Goal: Information Seeking & Learning: Learn about a topic

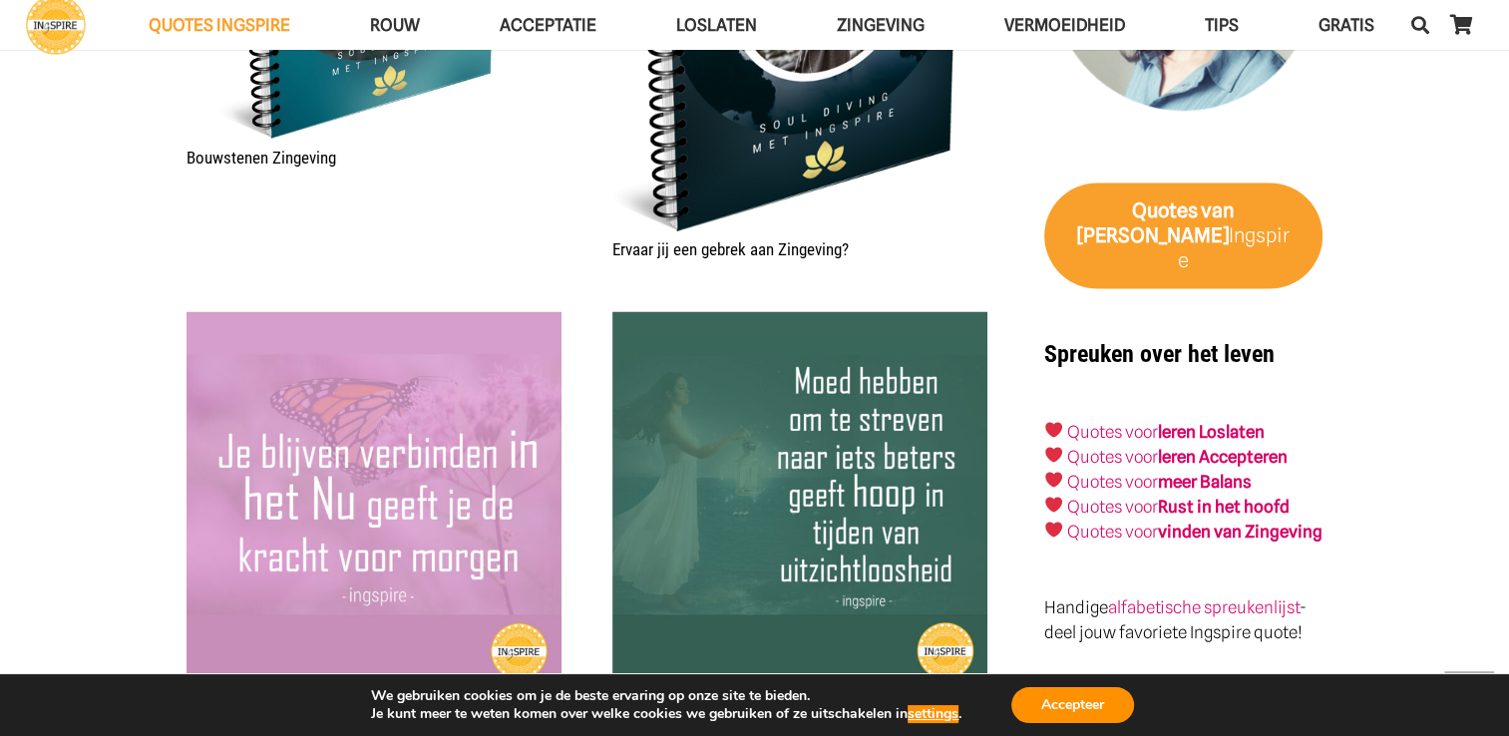
scroll to position [3481, 0]
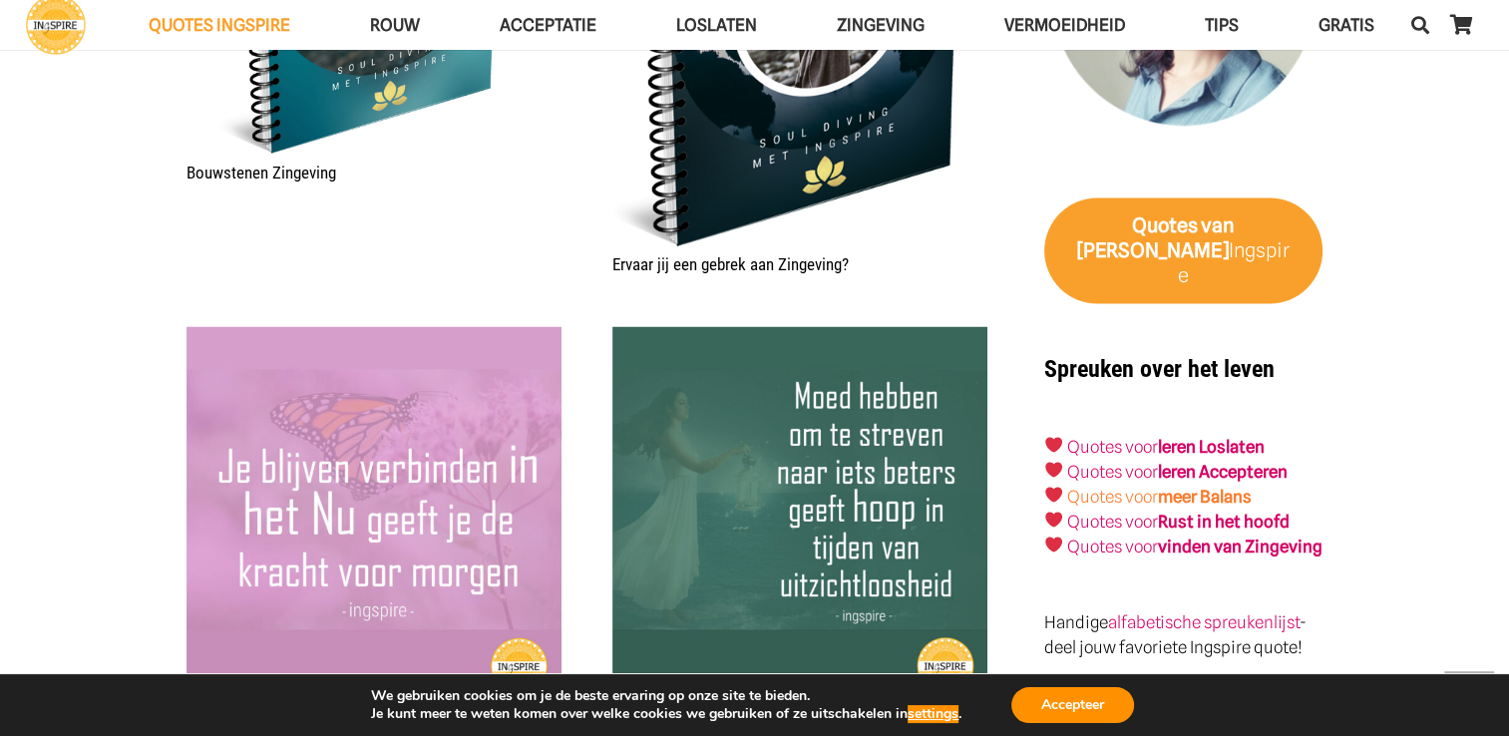
click at [1232, 486] on strong "meer Balans" at bounding box center [1205, 496] width 94 height 20
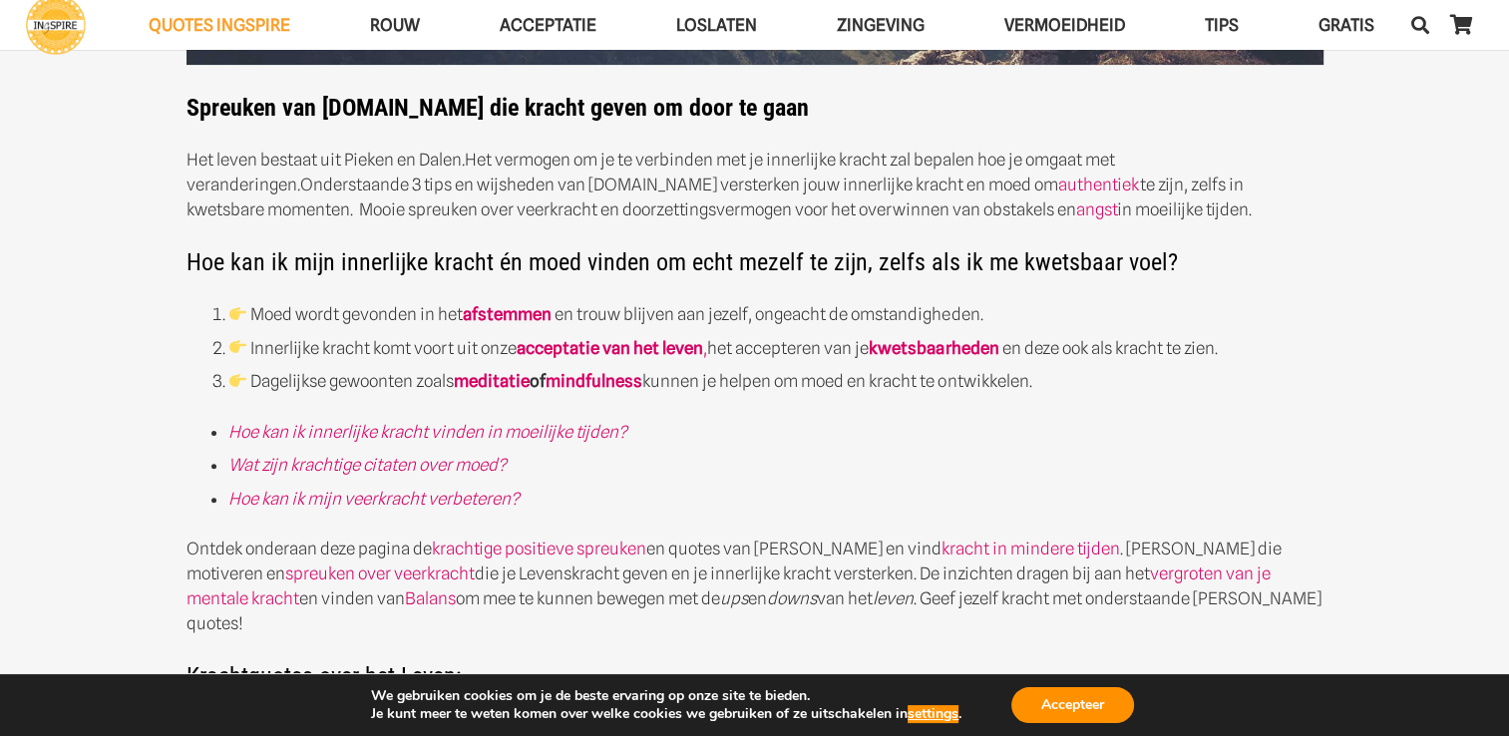
scroll to position [463, 0]
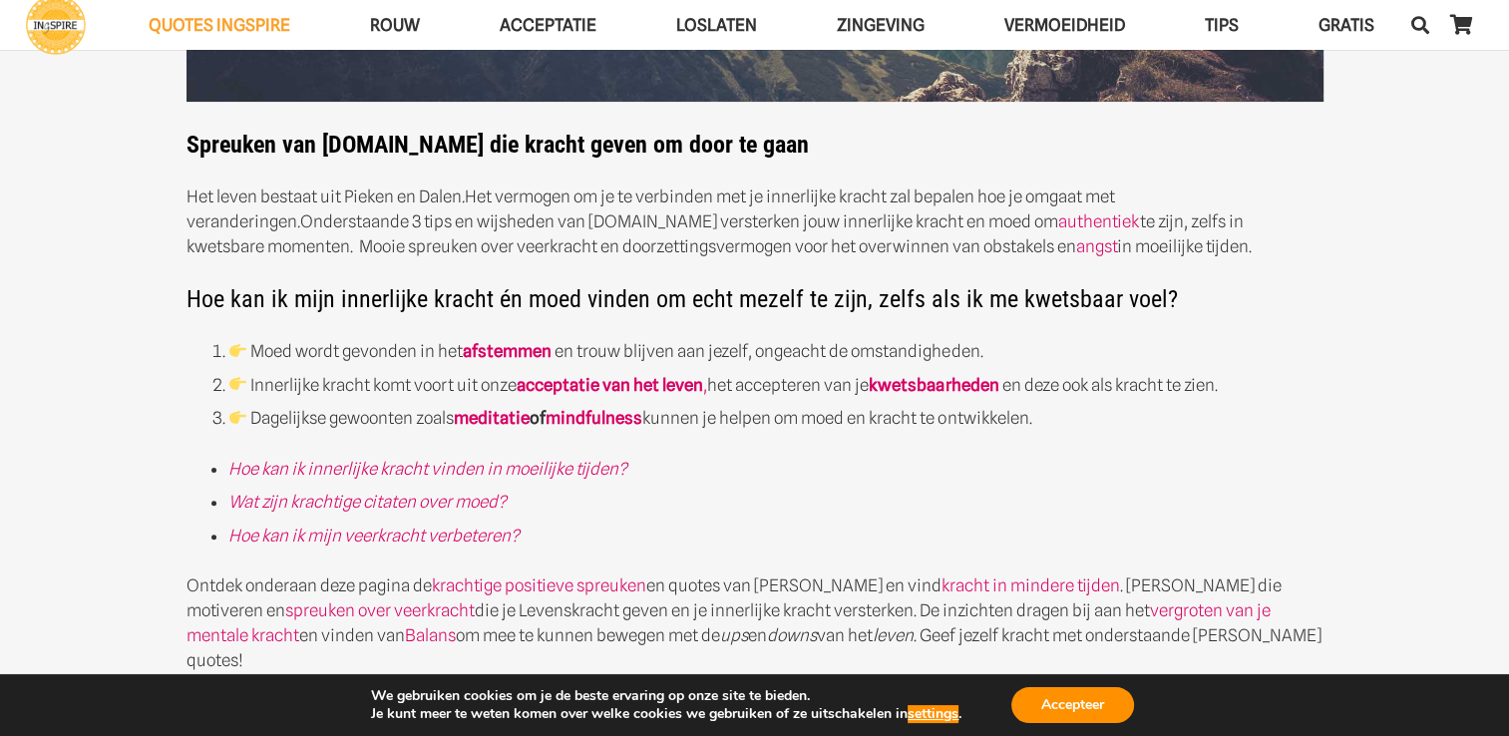
drag, startPoint x: 257, startPoint y: 353, endPoint x: 412, endPoint y: 357, distance: 154.7
click at [412, 357] on li "Moed wordt gevonden in het afstemmen en trouw blijven aan jezelf, ongeacht de o…" at bounding box center [775, 351] width 1095 height 25
click at [339, 358] on li "Moed wordt gevonden in het afstemmen en trouw blijven aan jezelf, ongeacht de o…" at bounding box center [775, 351] width 1095 height 25
drag, startPoint x: 251, startPoint y: 352, endPoint x: 951, endPoint y: 353, distance: 699.3
click at [951, 353] on li "Moed wordt gevonden in het afstemmen en trouw blijven aan jezelf, ongeacht de o…" at bounding box center [775, 351] width 1095 height 25
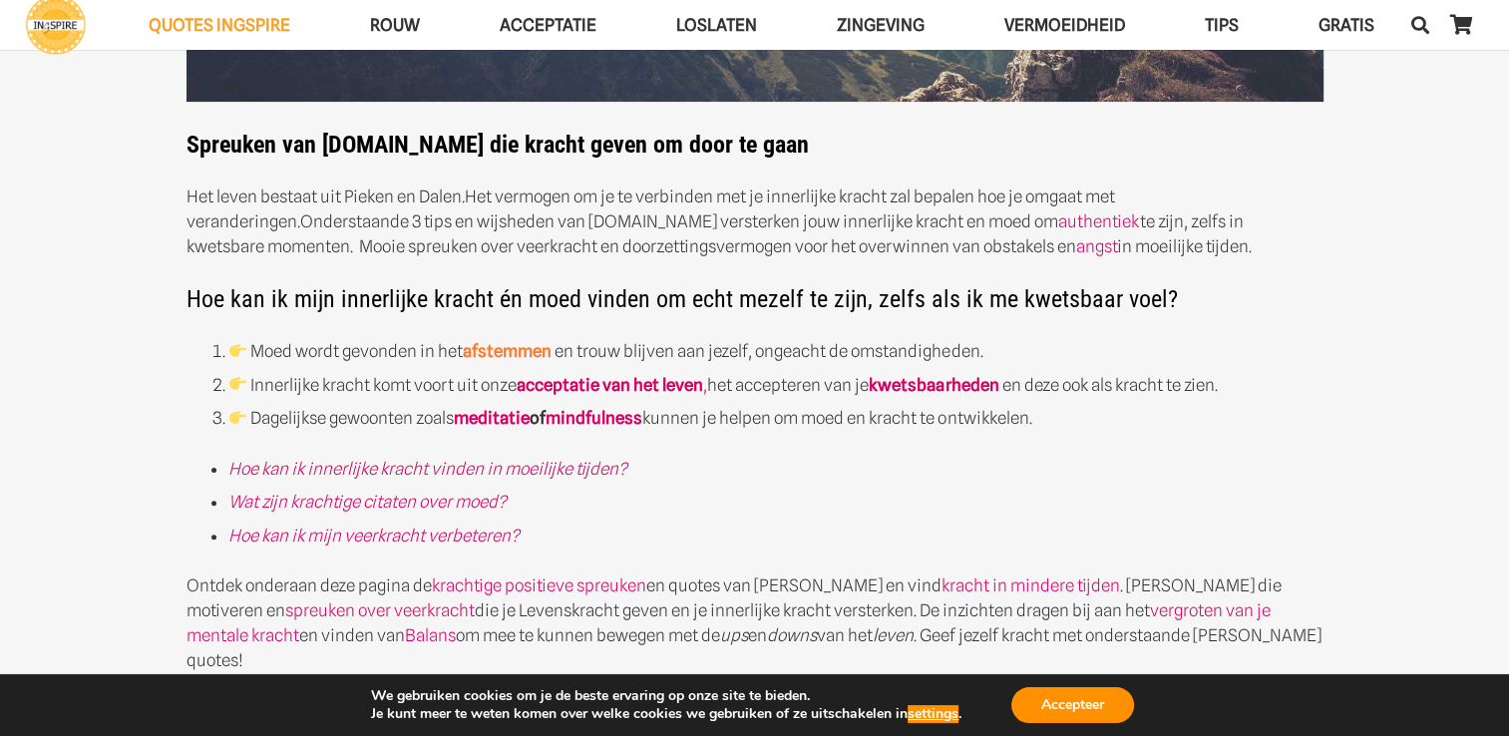
click at [519, 356] on link "afstemmen" at bounding box center [507, 351] width 89 height 20
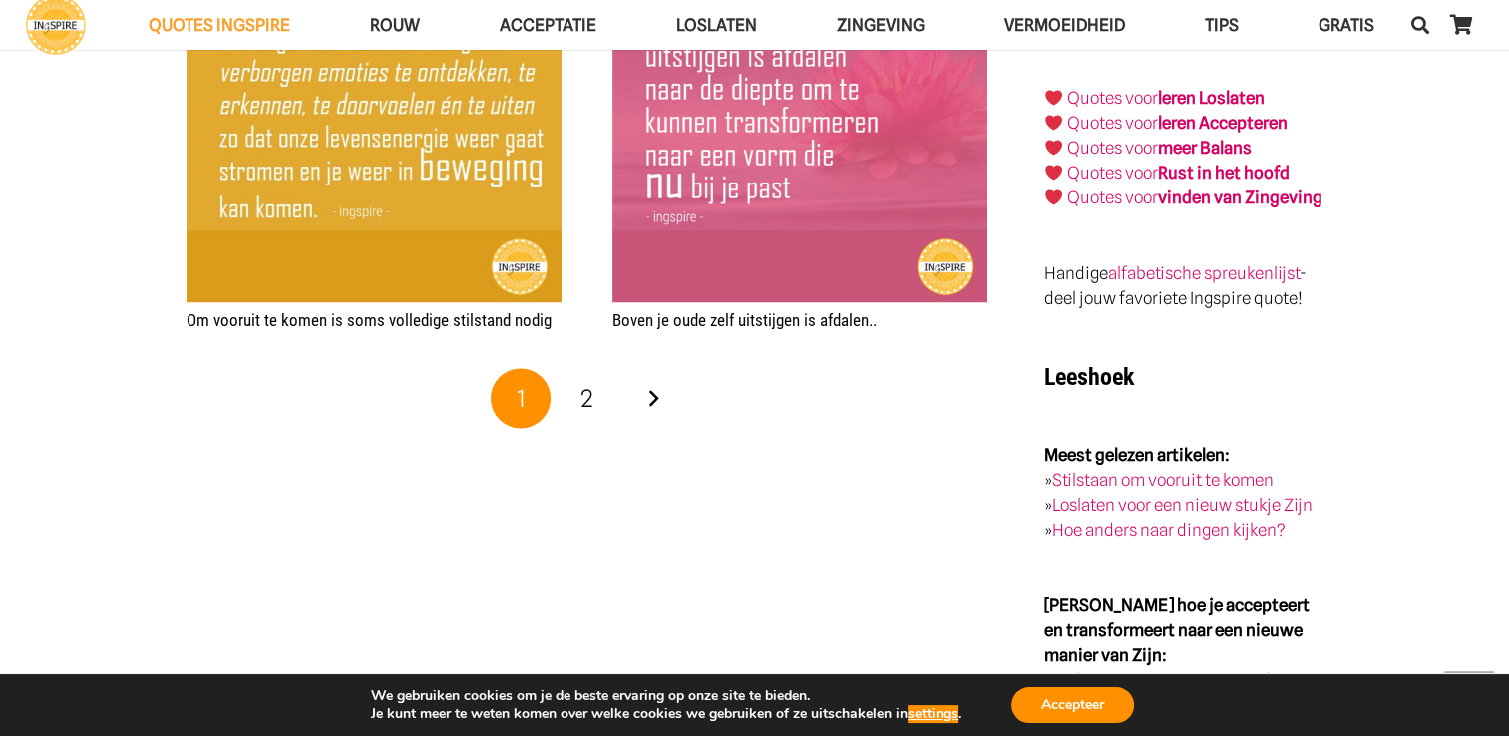
scroll to position [3417, 0]
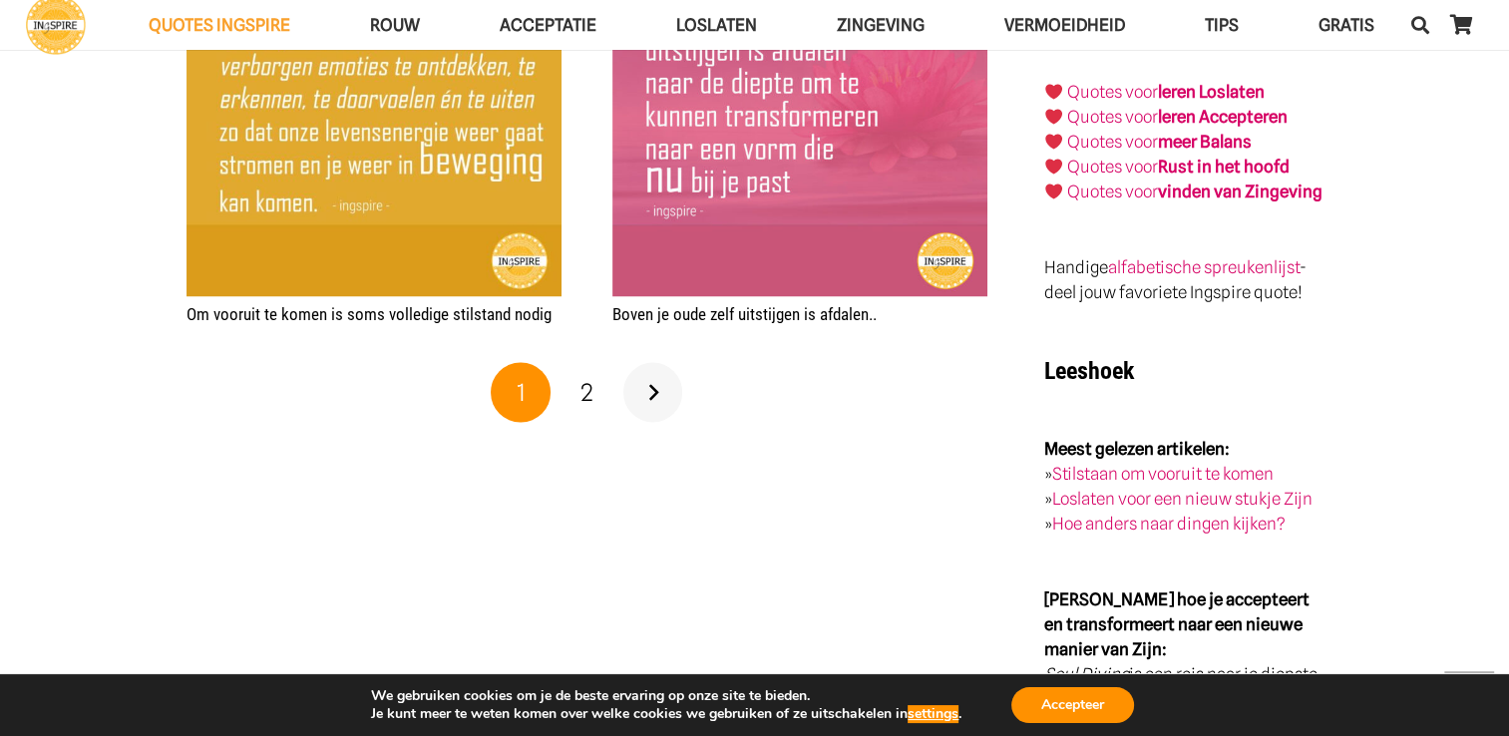
click at [650, 395] on link "Volgende" at bounding box center [653, 392] width 60 height 60
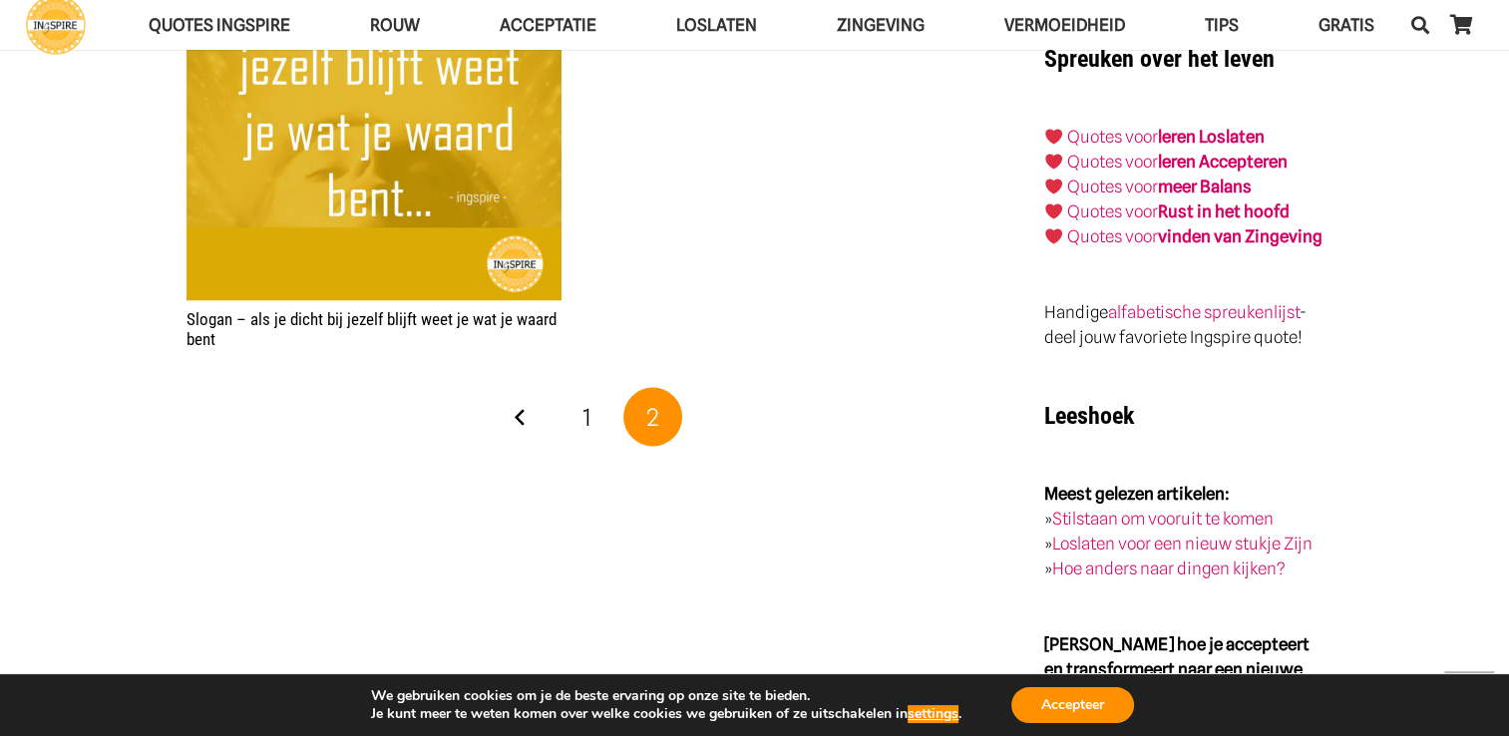
scroll to position [3386, 0]
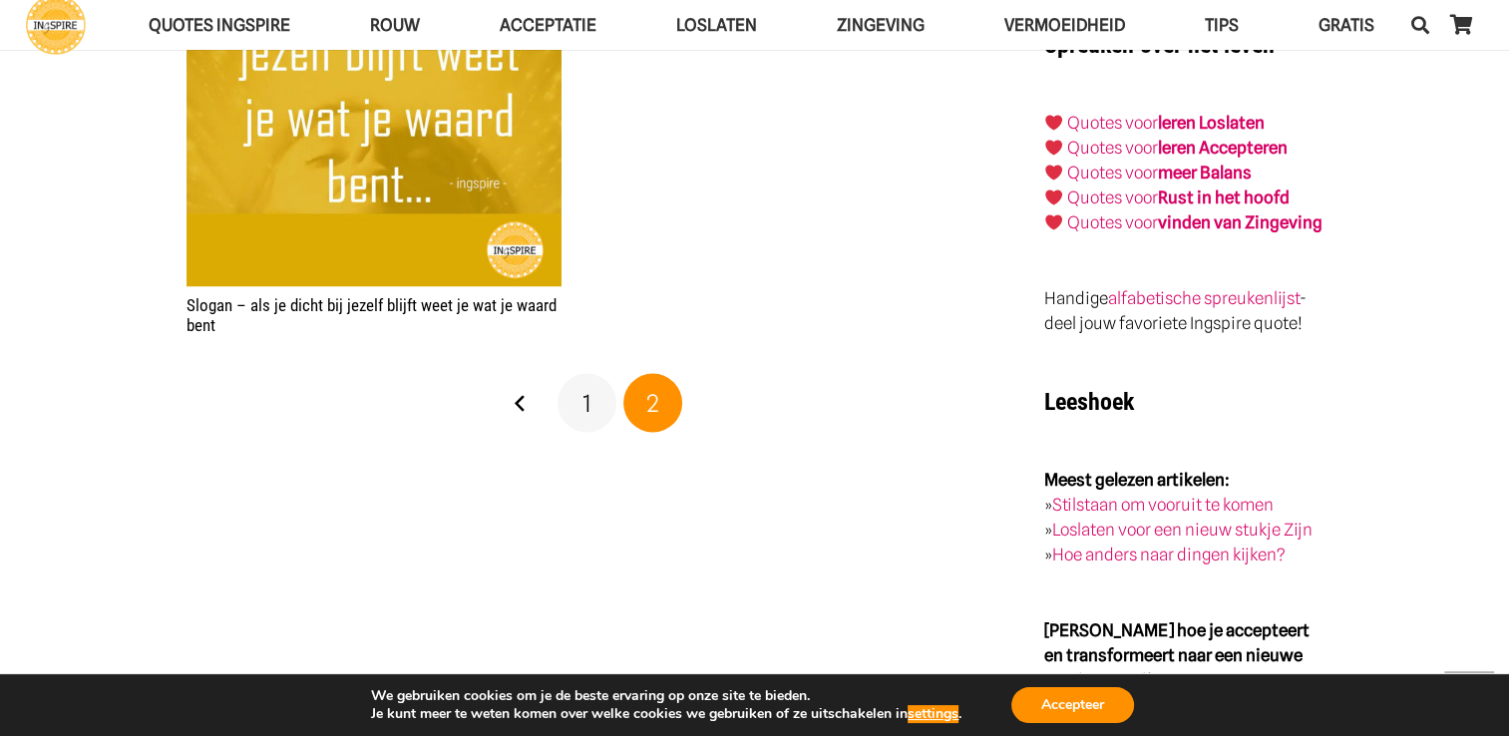
click at [584, 412] on span "1" at bounding box center [587, 402] width 9 height 29
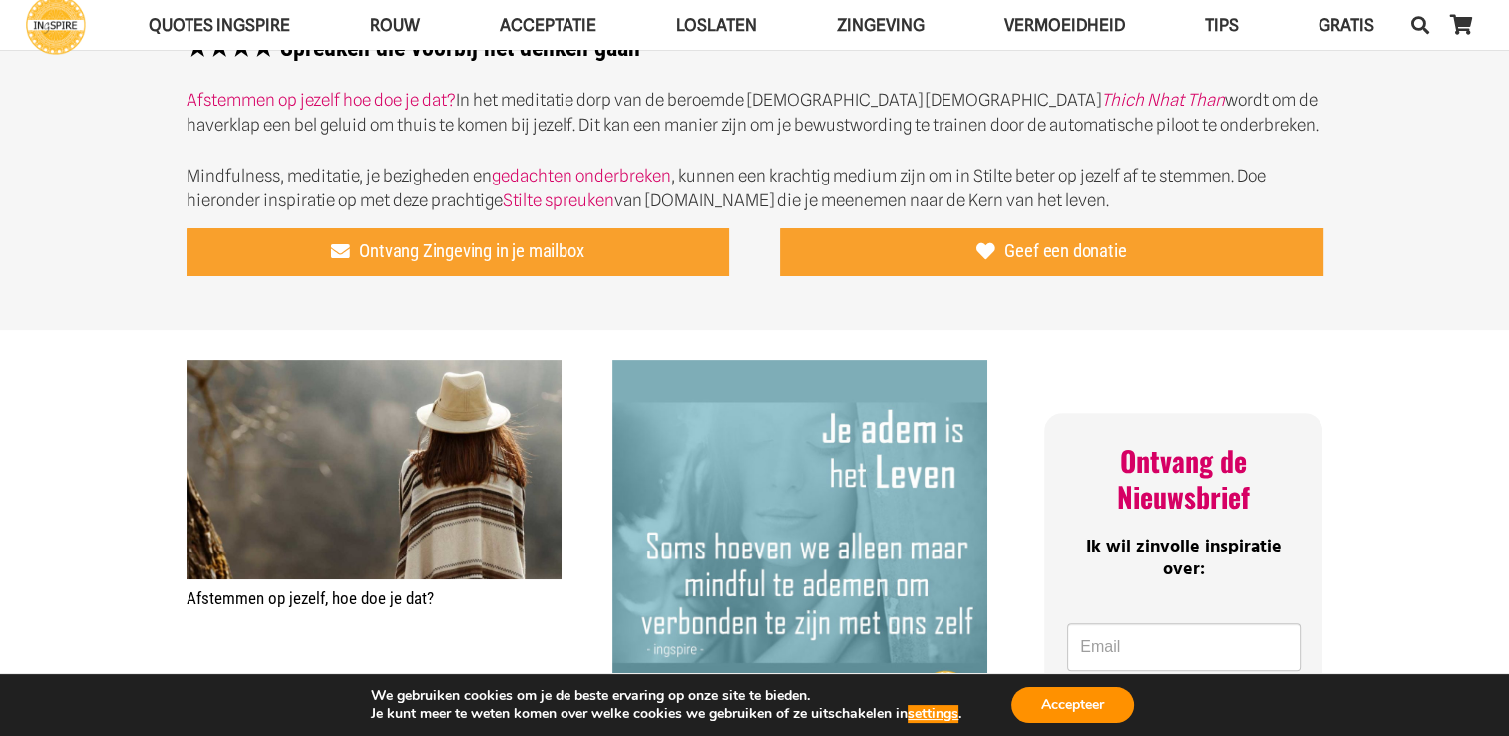
scroll to position [553, 0]
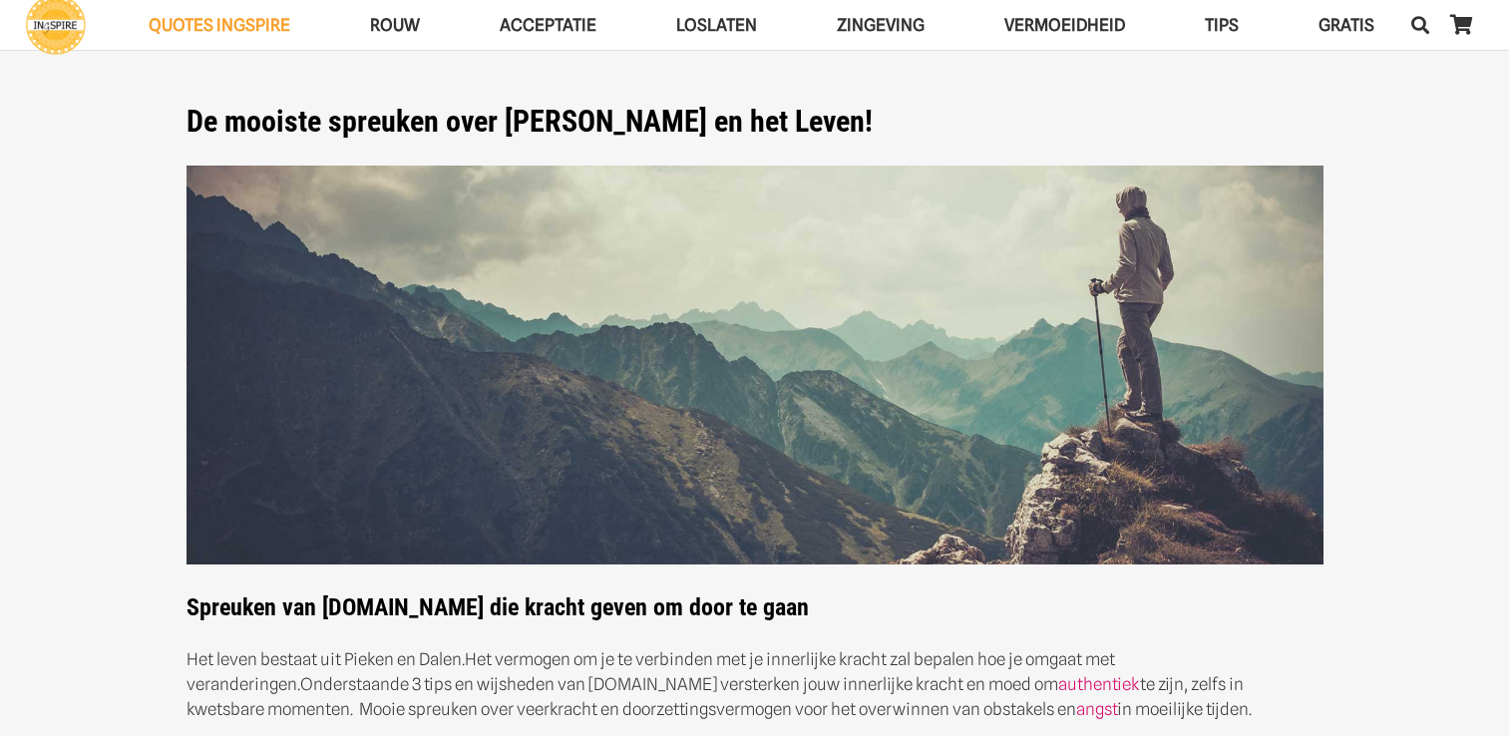
scroll to position [463, 0]
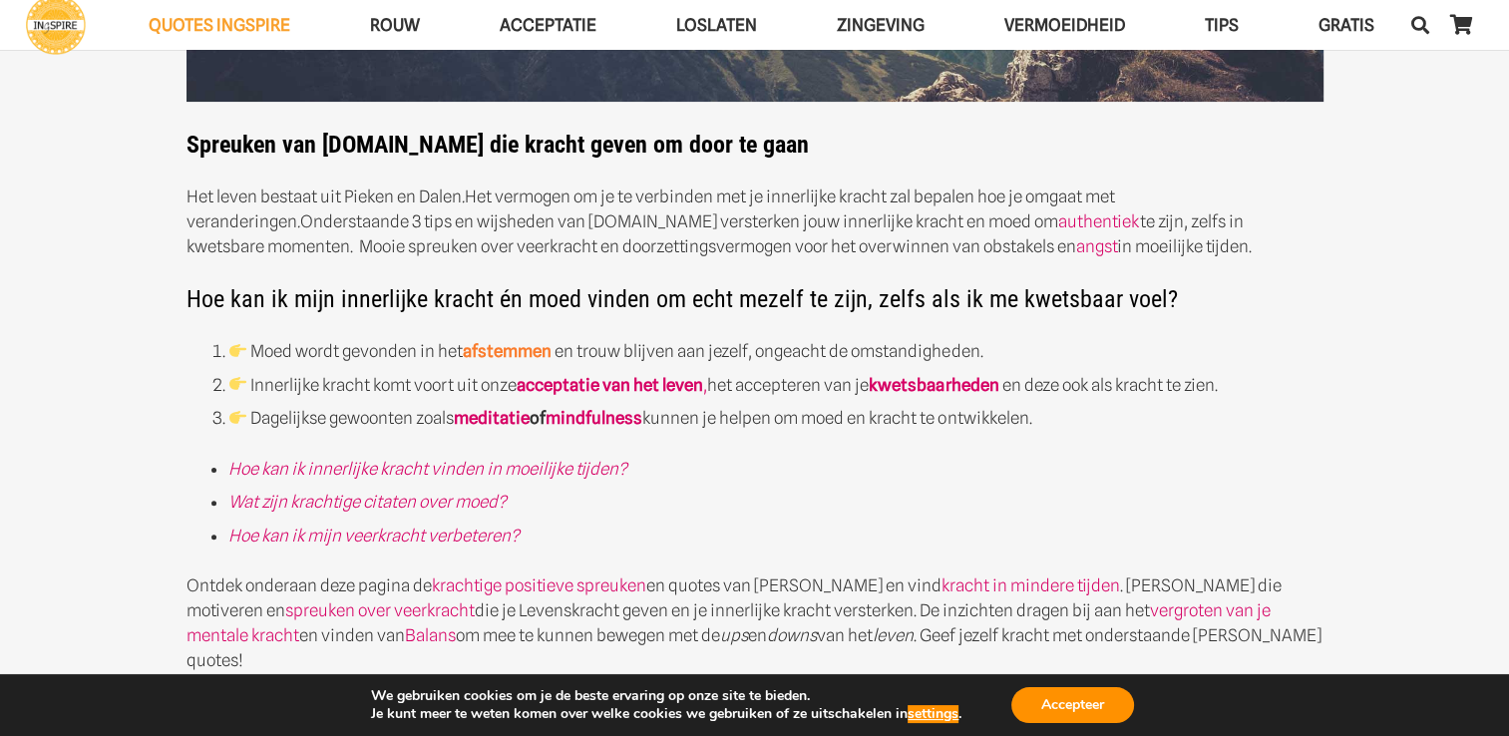
drag, startPoint x: 259, startPoint y: 349, endPoint x: 492, endPoint y: 357, distance: 232.6
click at [492, 357] on li "Moed wordt gevonden in het afstemmen en trouw blijven aan jezelf, ongeacht de o…" at bounding box center [775, 351] width 1095 height 25
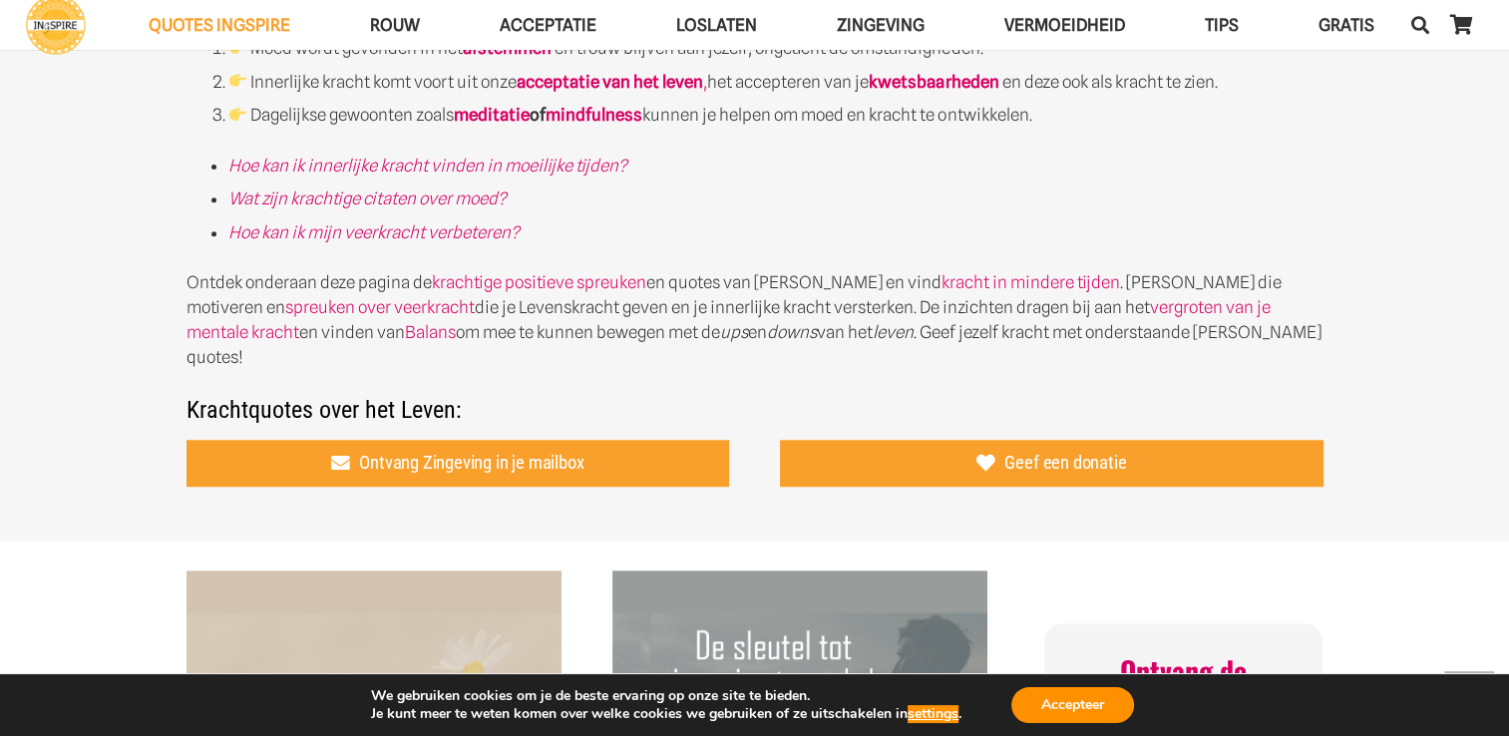
scroll to position [743, 0]
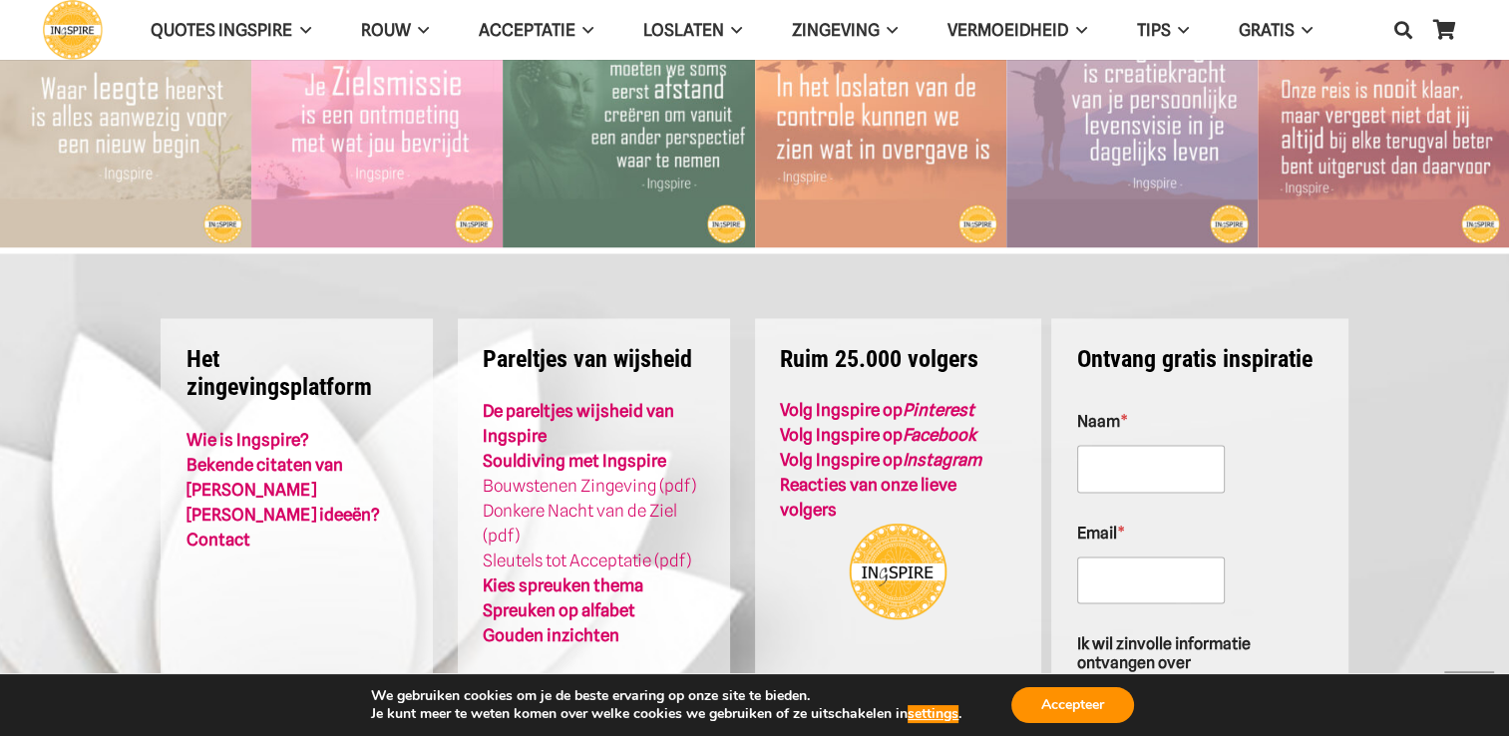
scroll to position [3513, 0]
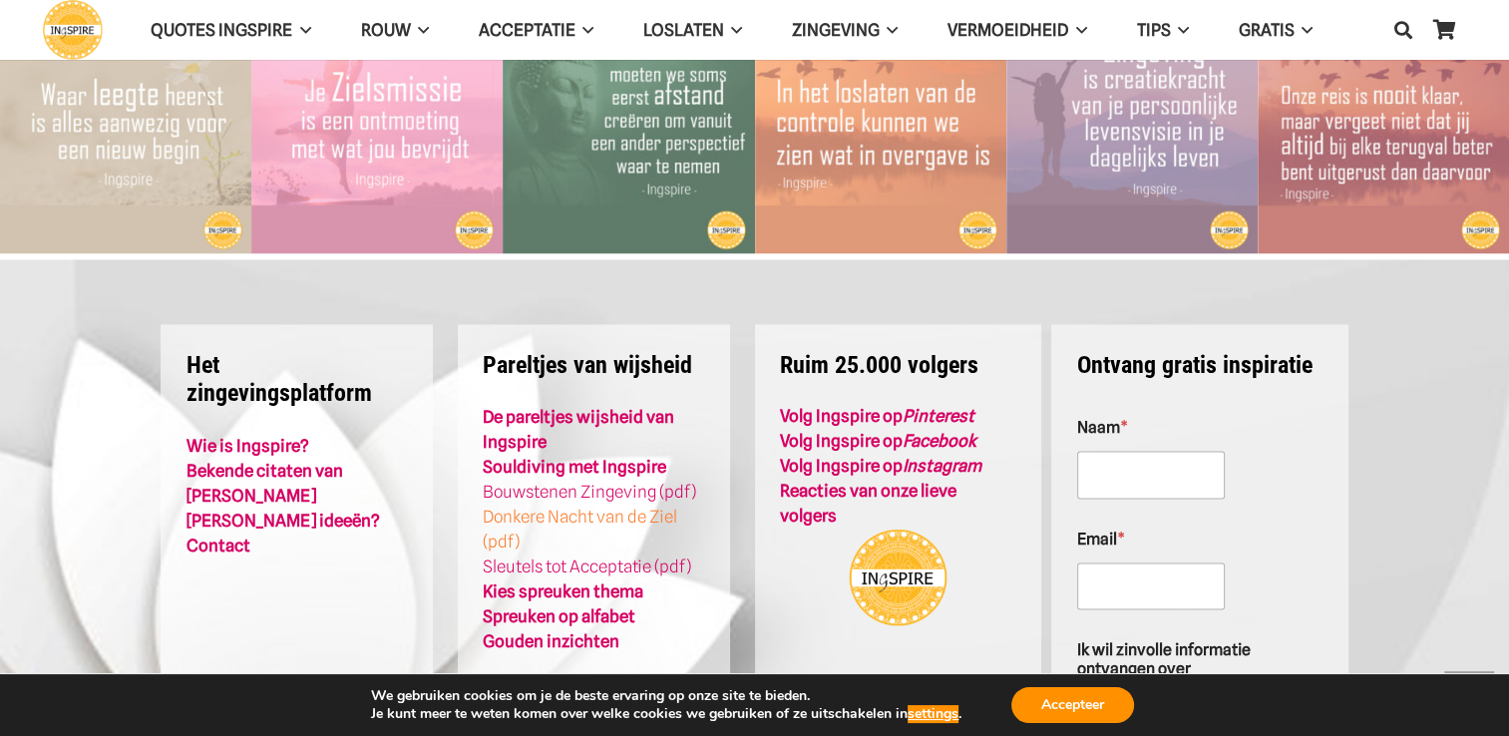
click at [586, 506] on link "Donkere Nacht van de Ziel (pdf)" at bounding box center [580, 528] width 195 height 45
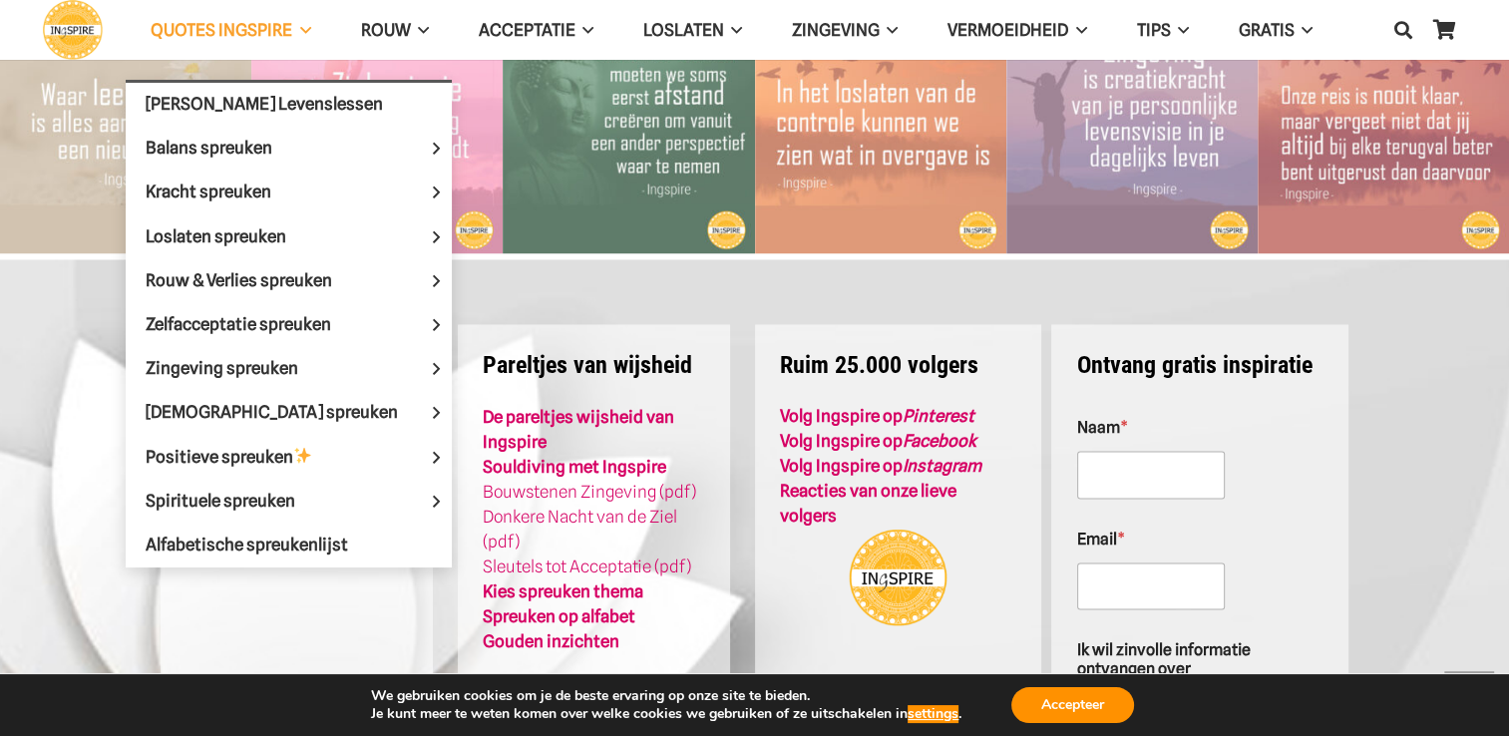
click at [266, 22] on span "QUOTES INGSPIRE" at bounding box center [222, 30] width 142 height 20
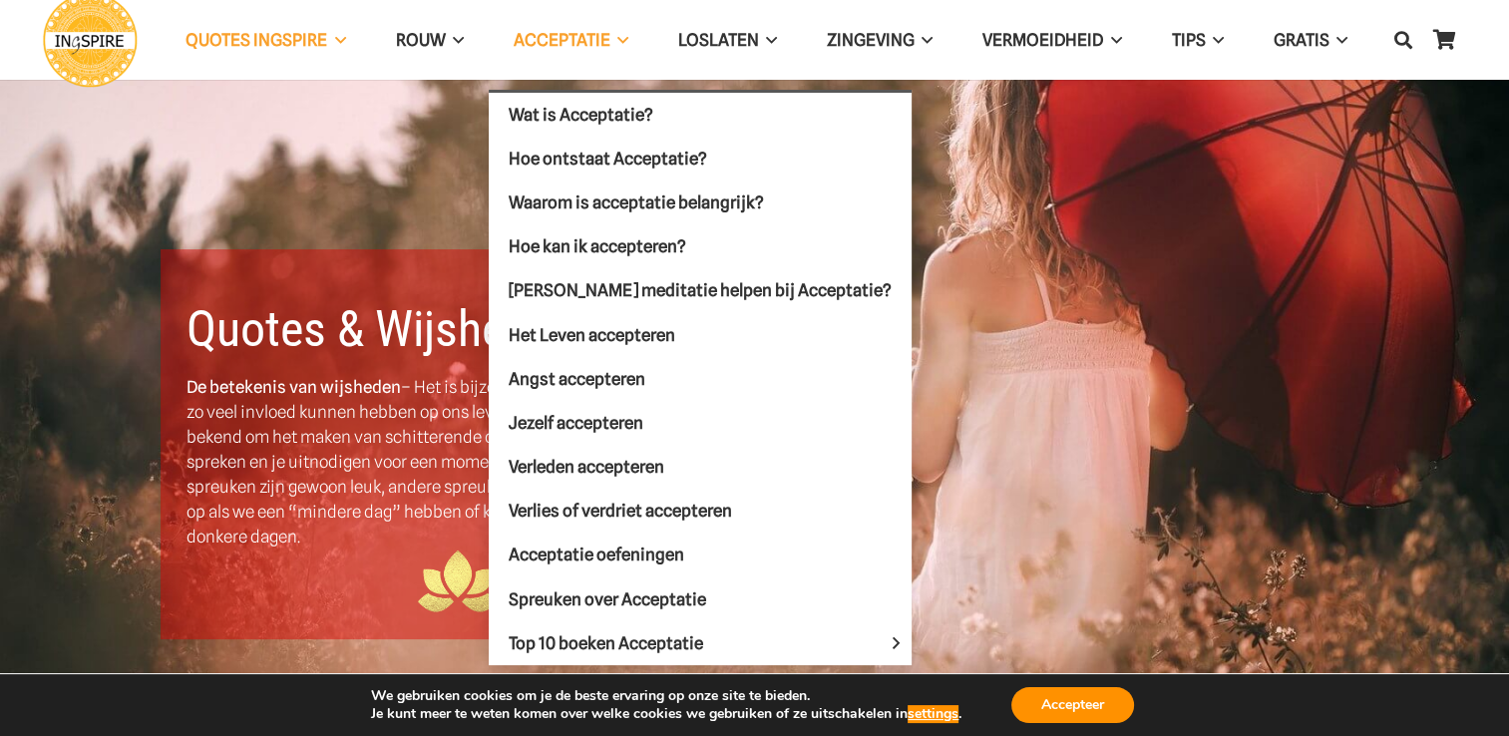
click at [551, 43] on span "Acceptatie" at bounding box center [562, 40] width 97 height 20
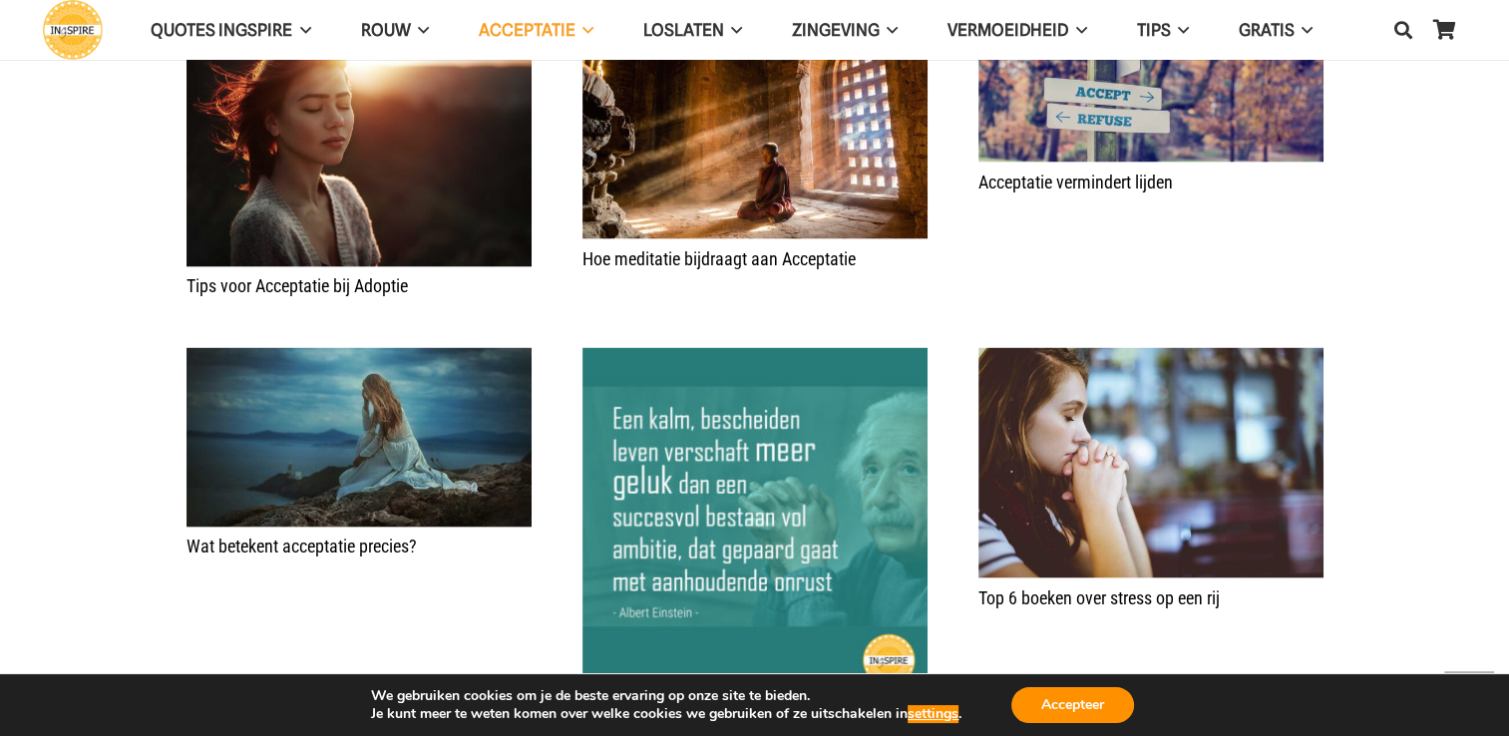
scroll to position [4236, 0]
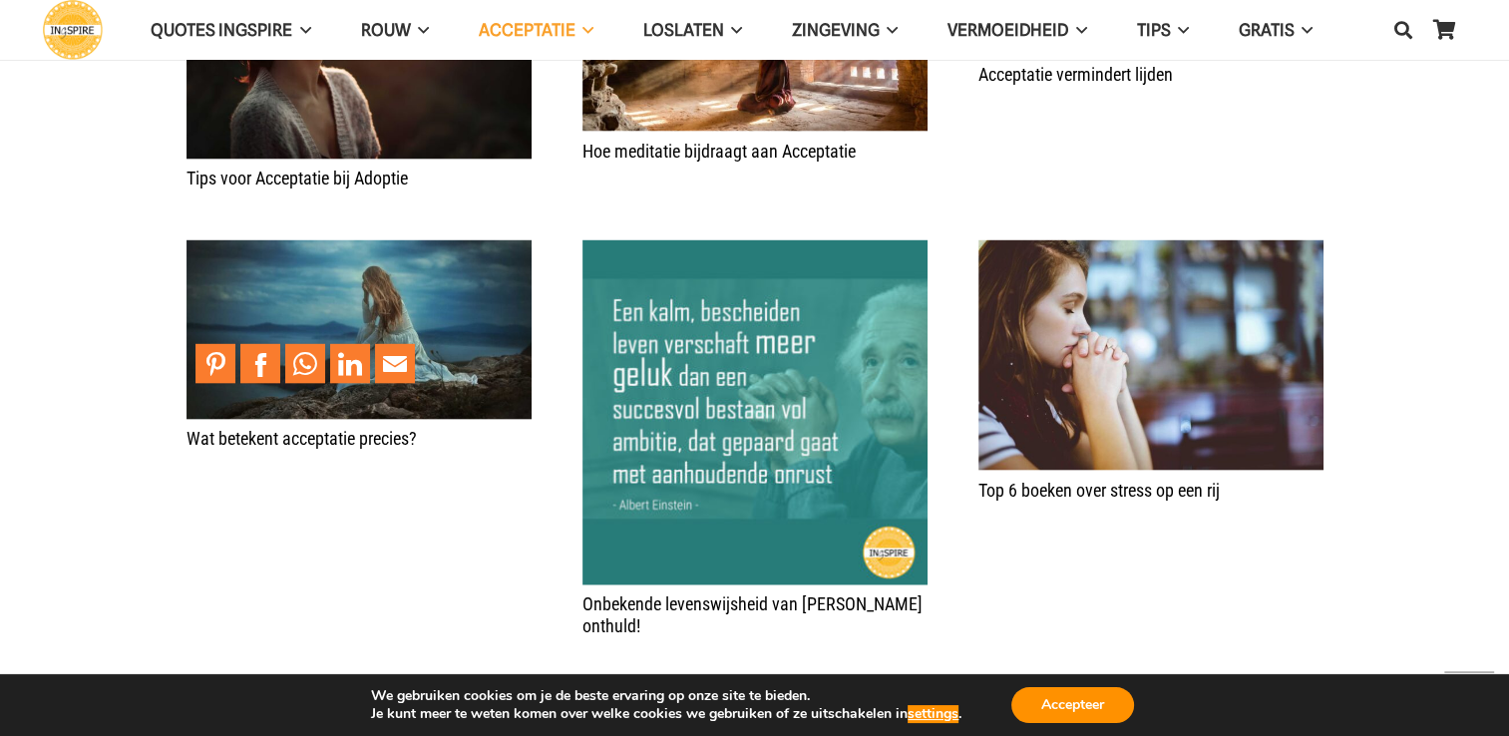
click at [469, 293] on img "Wat betekent acceptatie precies?" at bounding box center [359, 330] width 345 height 180
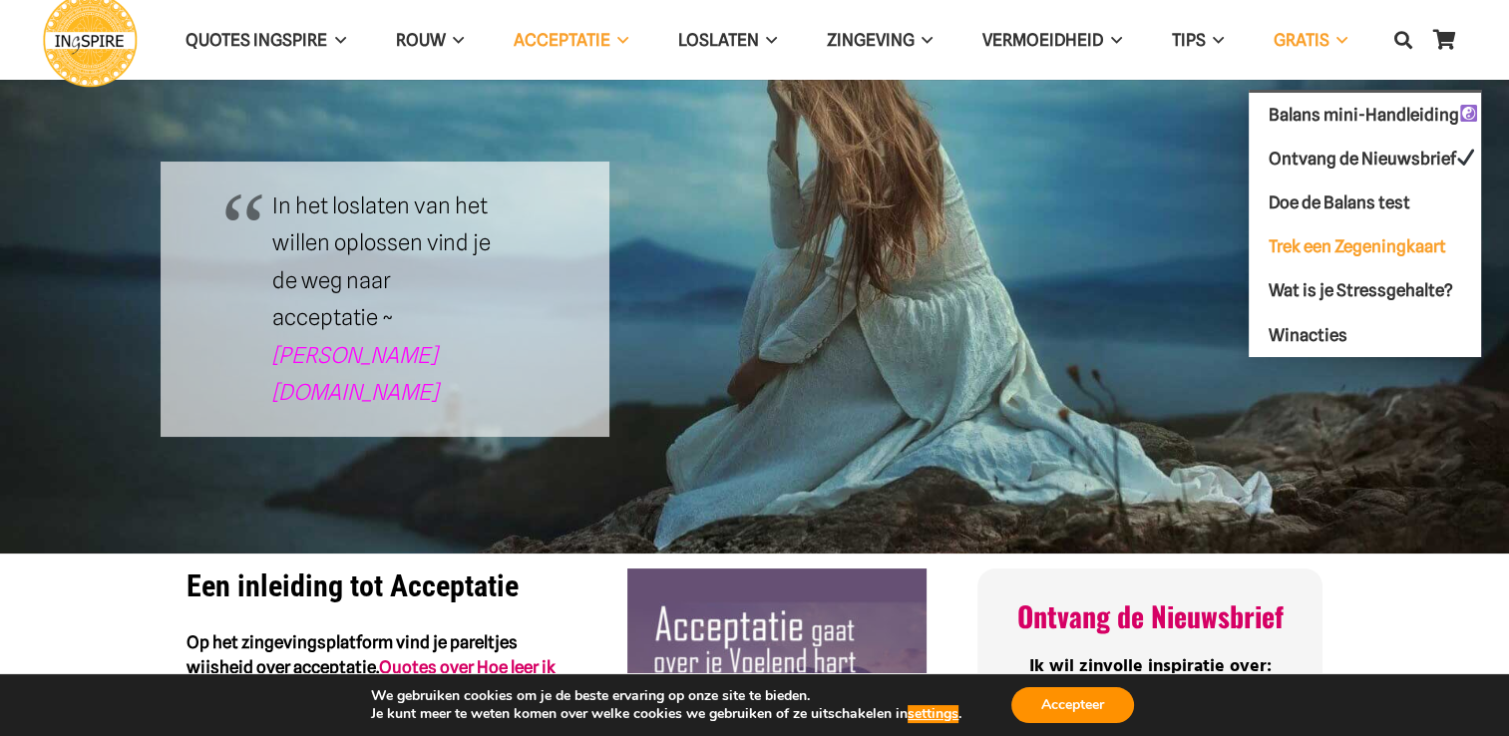
click at [1340, 236] on span "Trek een Zegeningkaart" at bounding box center [1358, 246] width 178 height 20
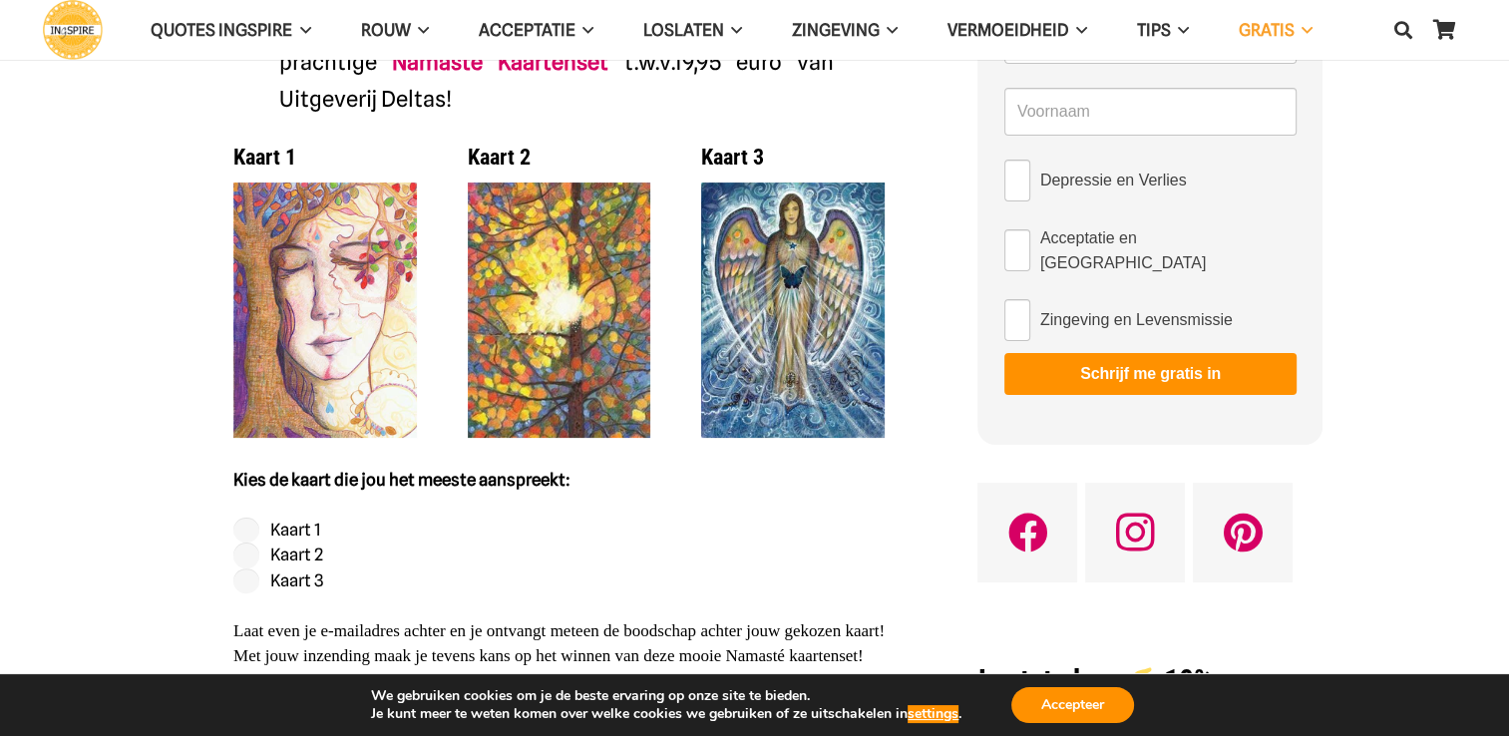
scroll to position [389, 0]
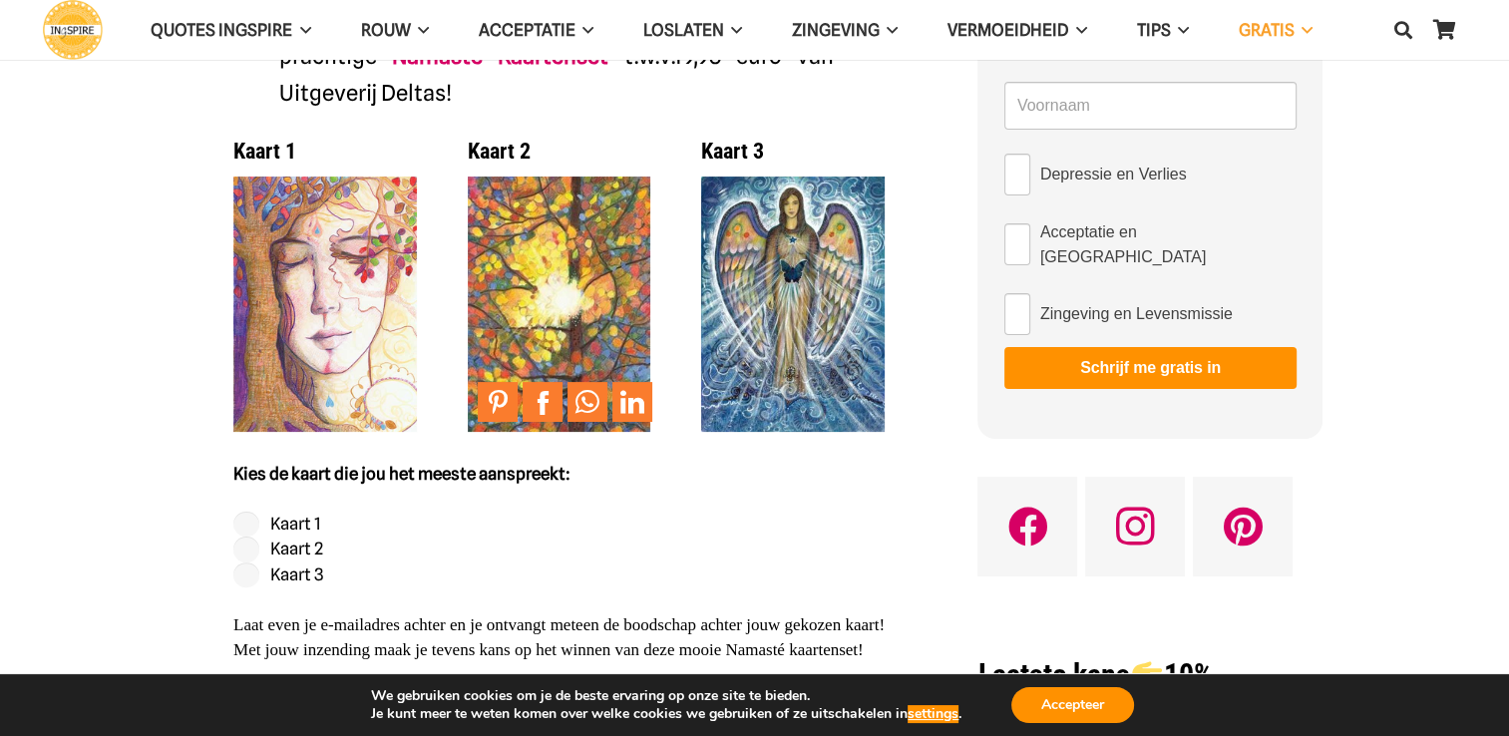
click at [564, 320] on img at bounding box center [560, 305] width 184 height 256
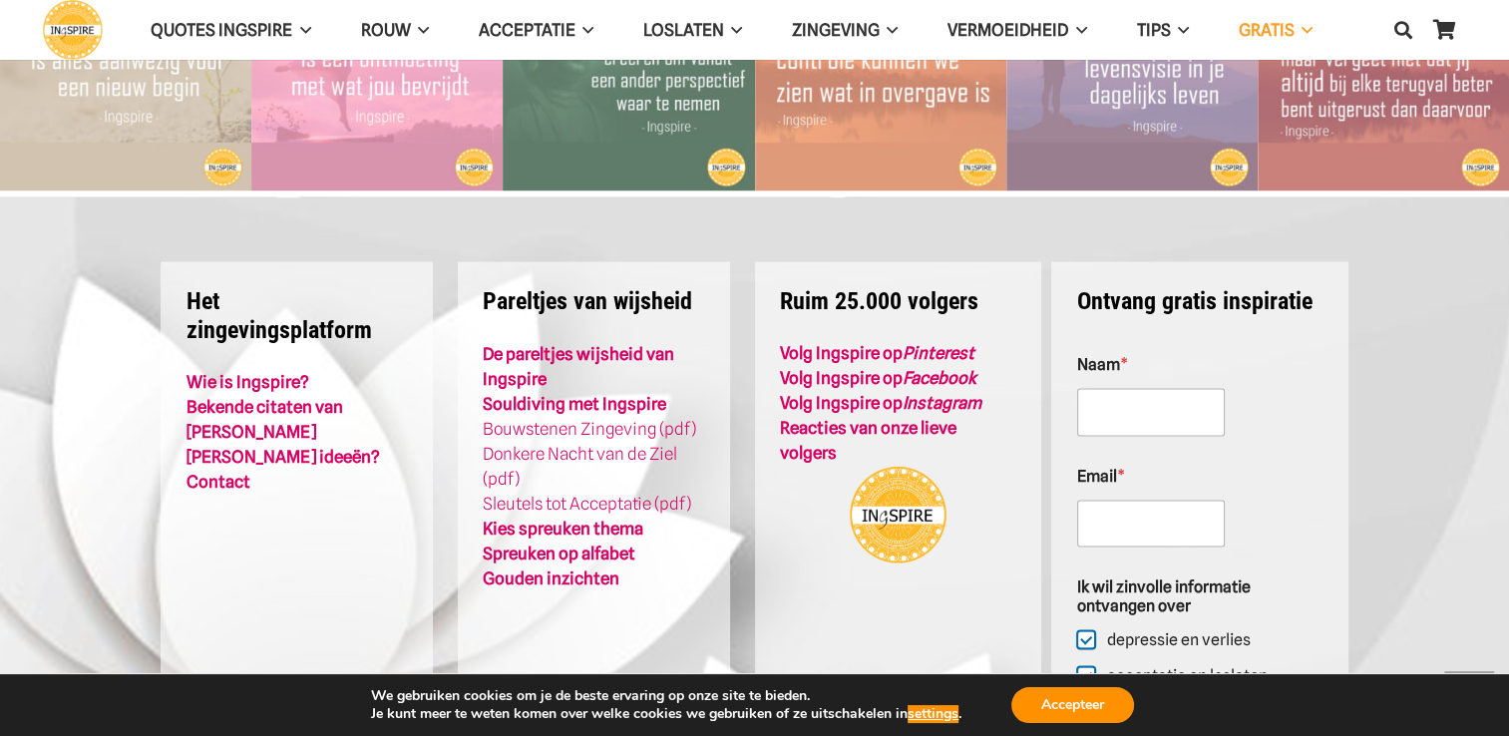
scroll to position [3763, 0]
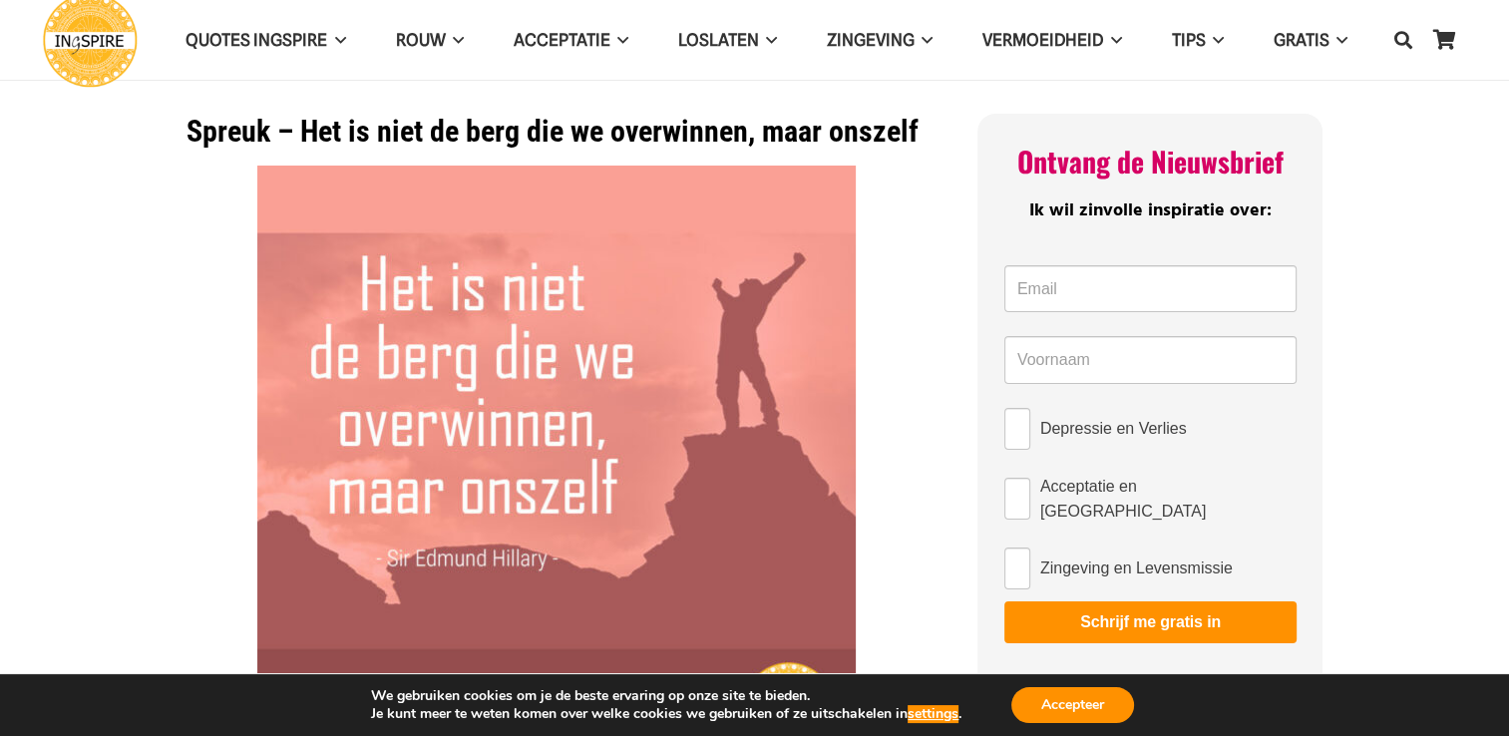
click at [1502, 67] on div "QUOTES INGSPIRE [PERSON_NAME] Levenslessen Balans spreuken Acceptatie quotes Ge…" at bounding box center [754, 40] width 1509 height 80
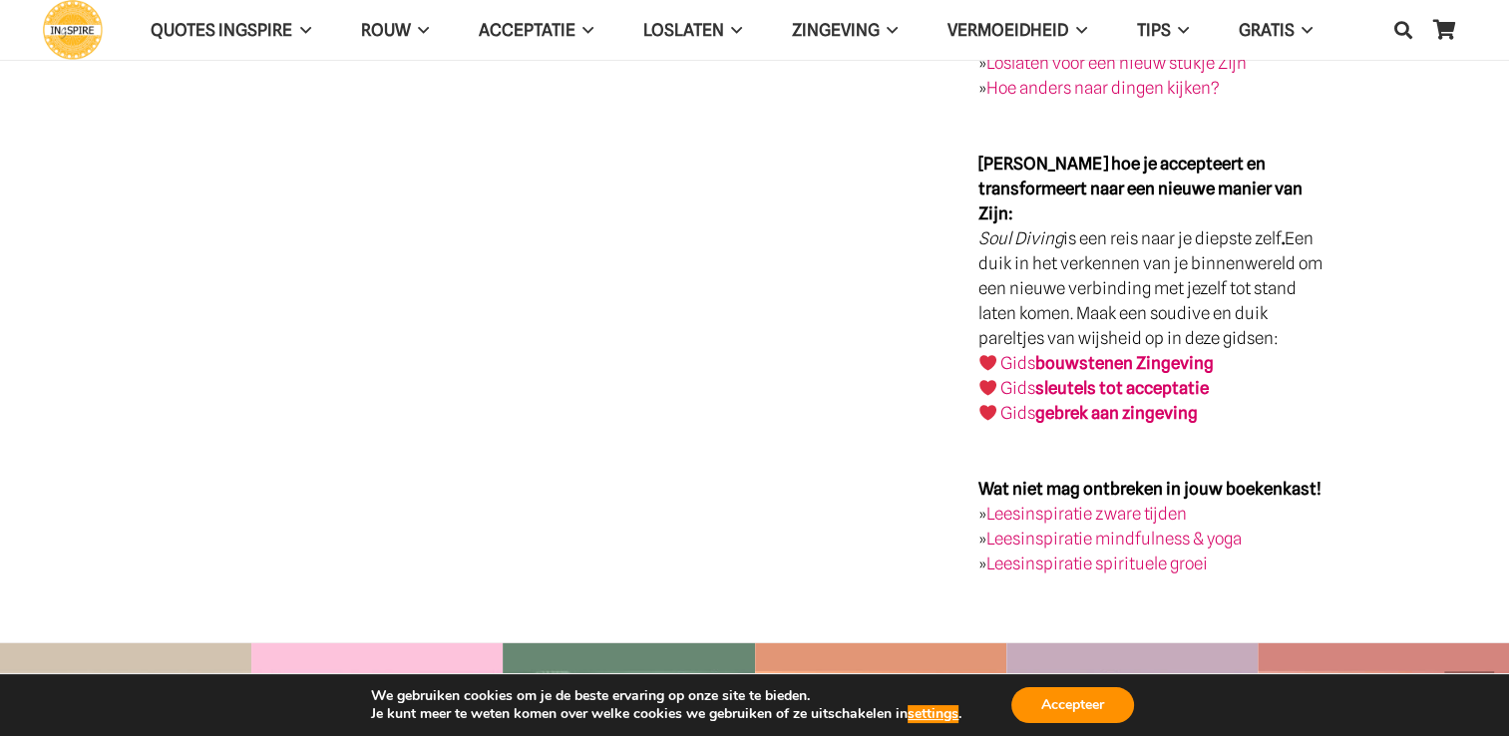
scroll to position [2861, 0]
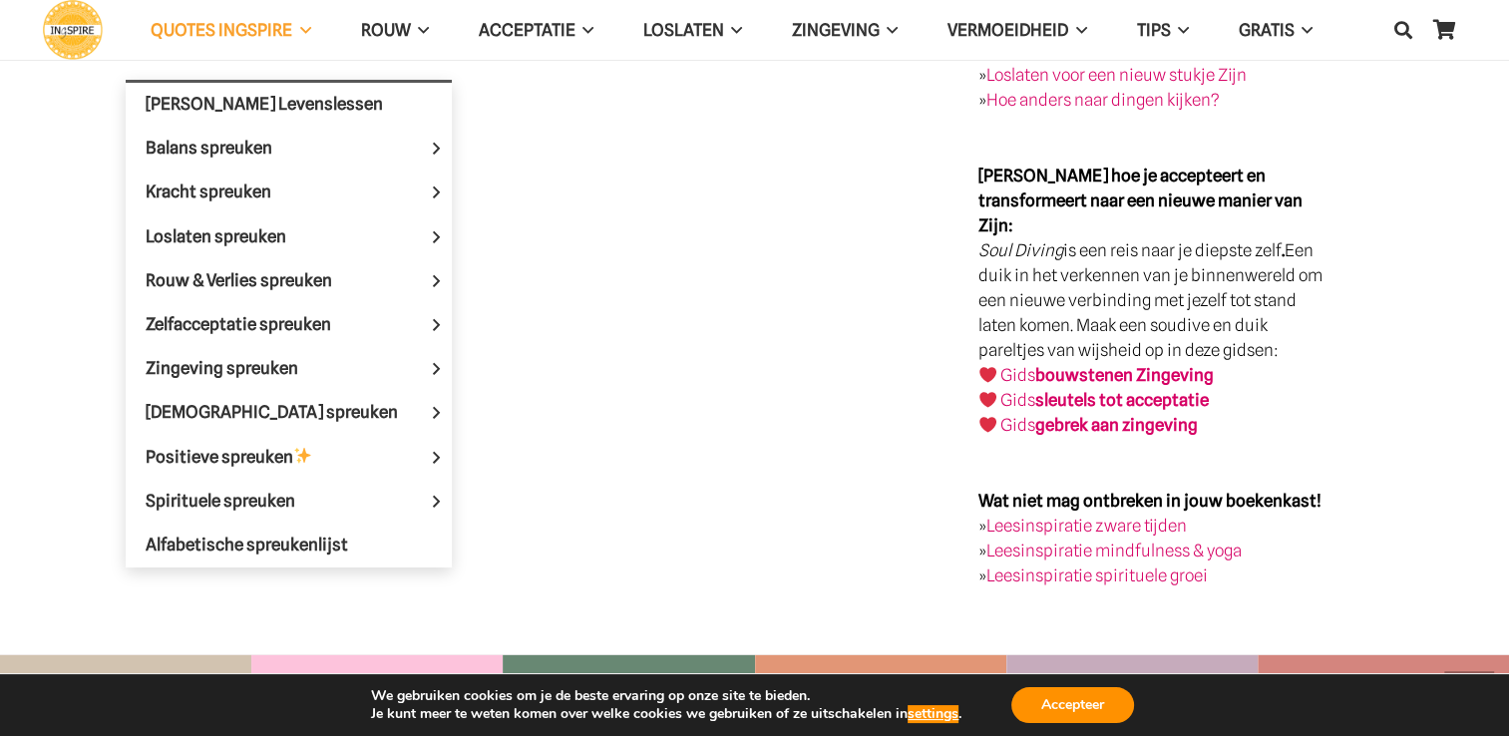
click at [307, 29] on span "QUOTES INGSPIRE Menu" at bounding box center [301, 30] width 18 height 50
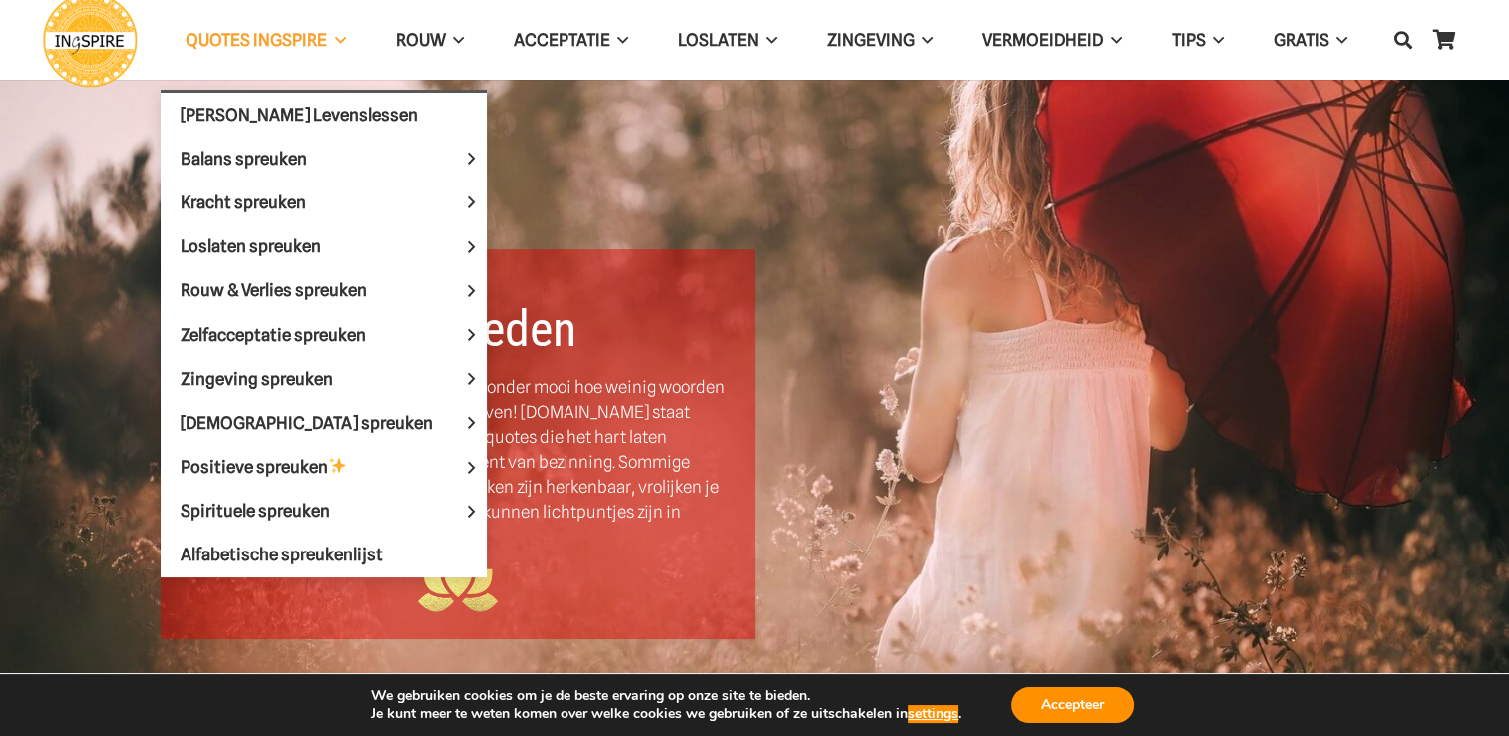
click at [339, 36] on span "QUOTES INGSPIRE Menu" at bounding box center [336, 40] width 18 height 50
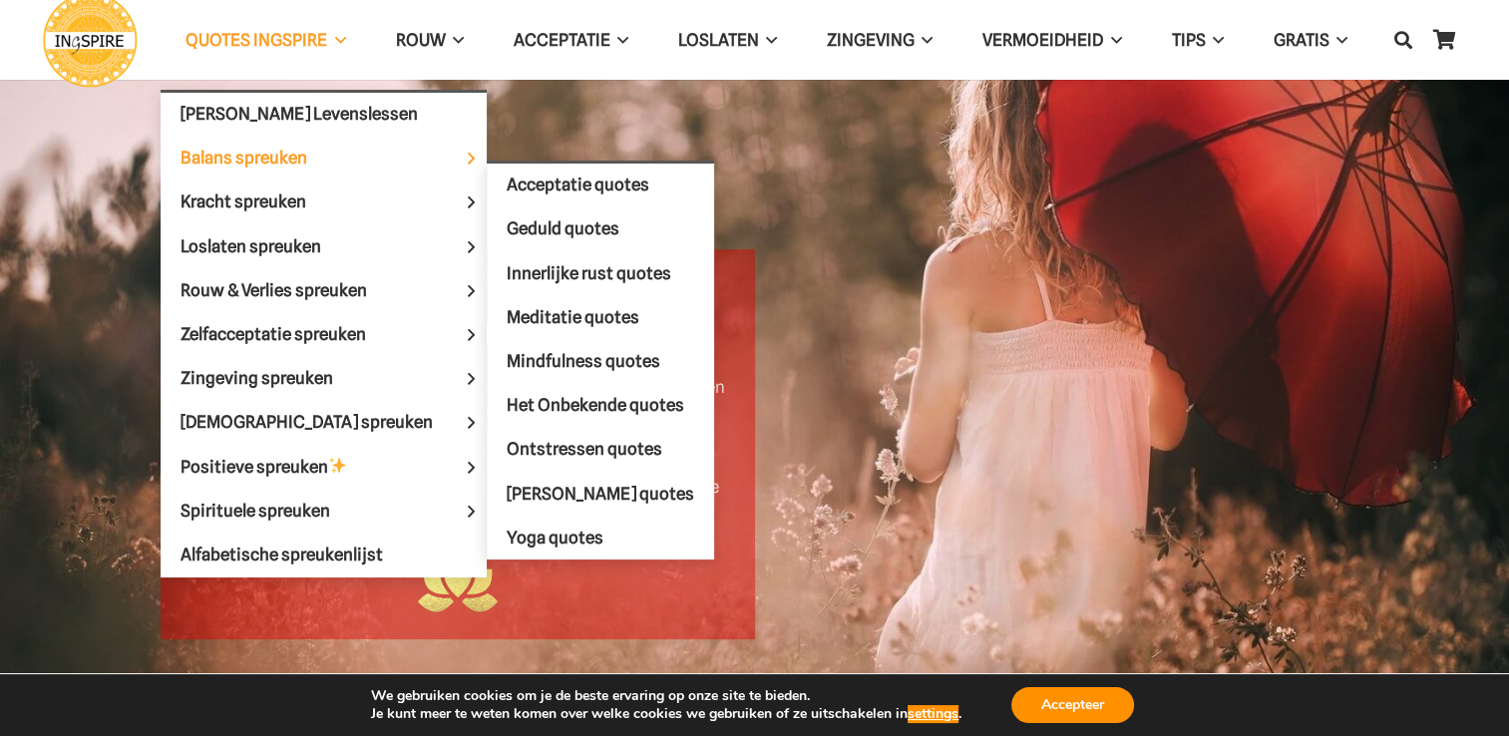
click at [303, 155] on span "Balans spreuken" at bounding box center [261, 158] width 161 height 20
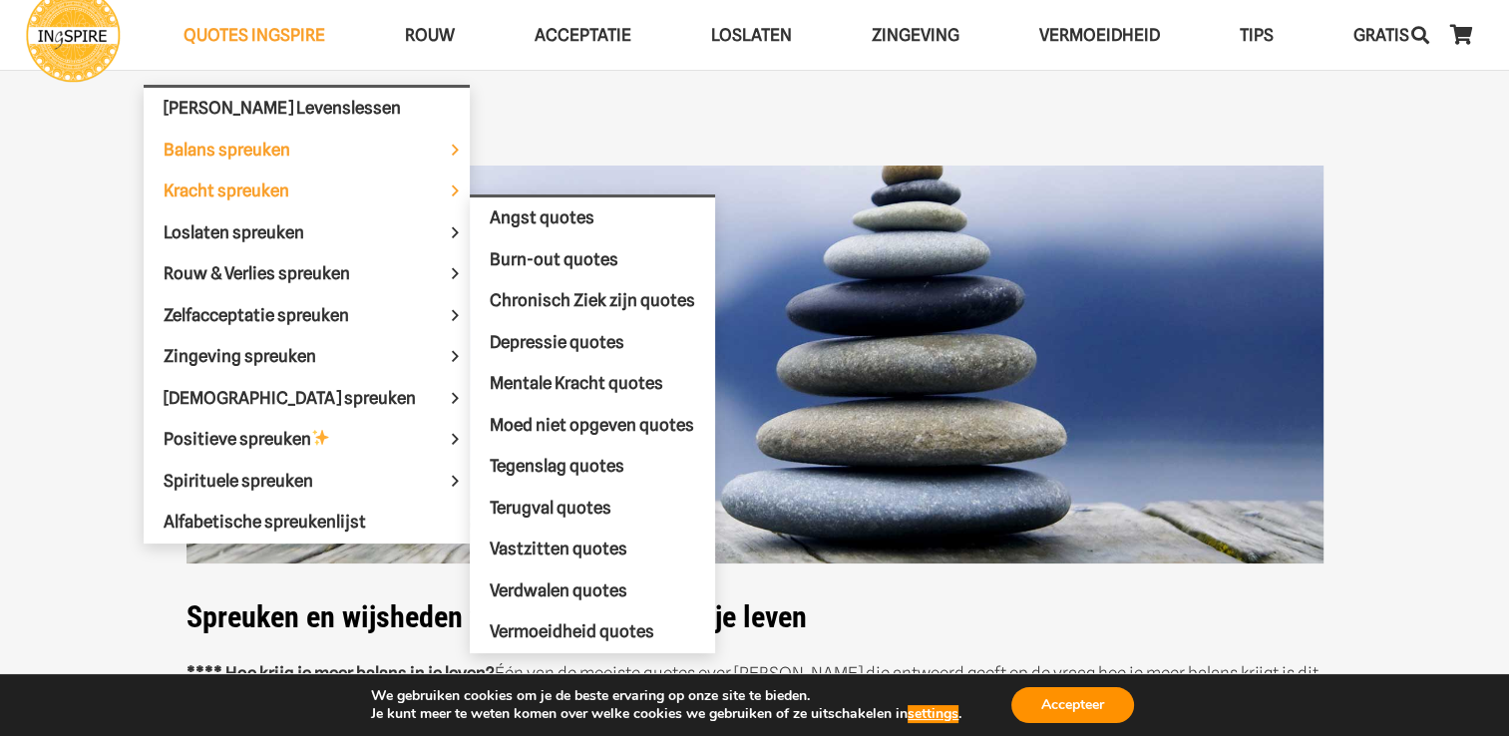
click at [284, 185] on span "Kracht spreuken" at bounding box center [244, 191] width 160 height 20
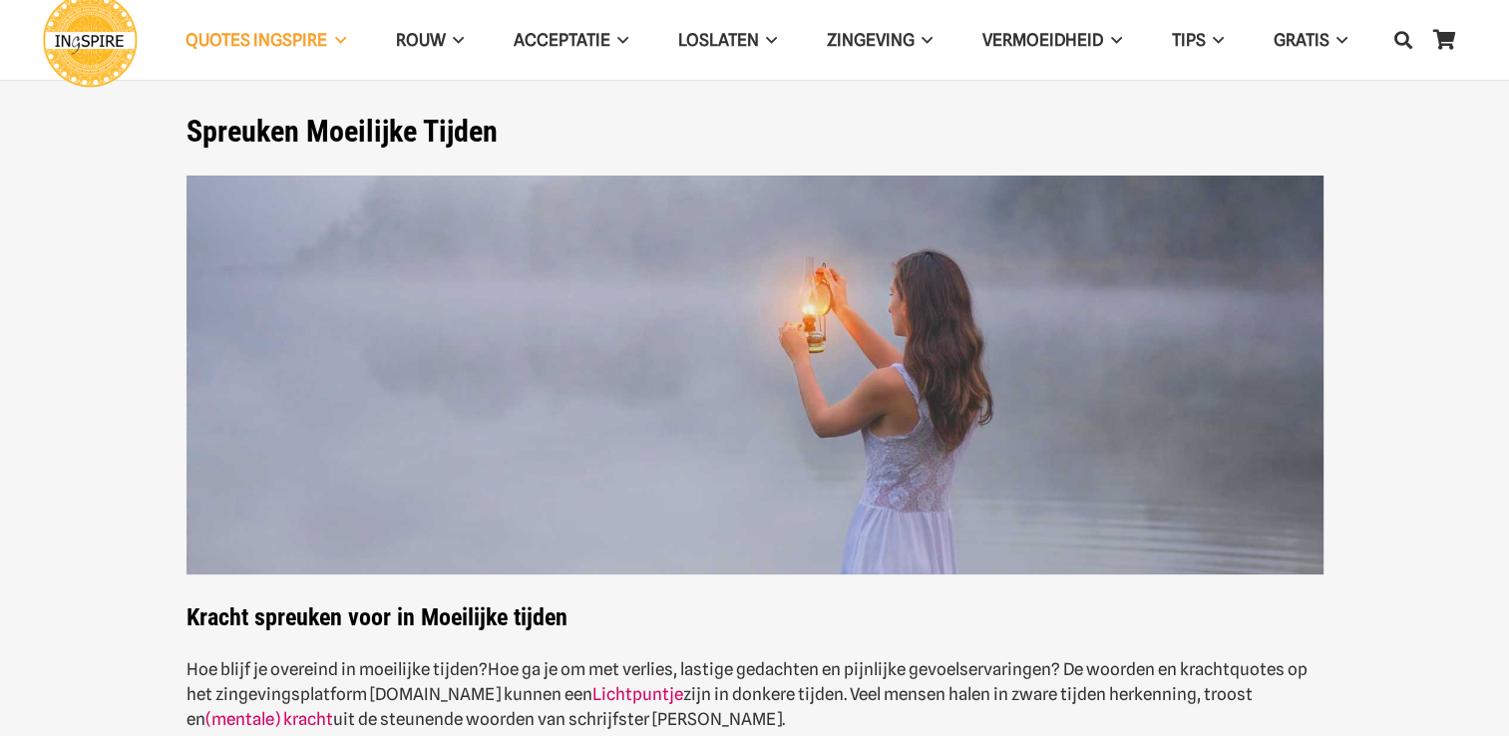
click at [386, 186] on img at bounding box center [755, 376] width 1137 height 400
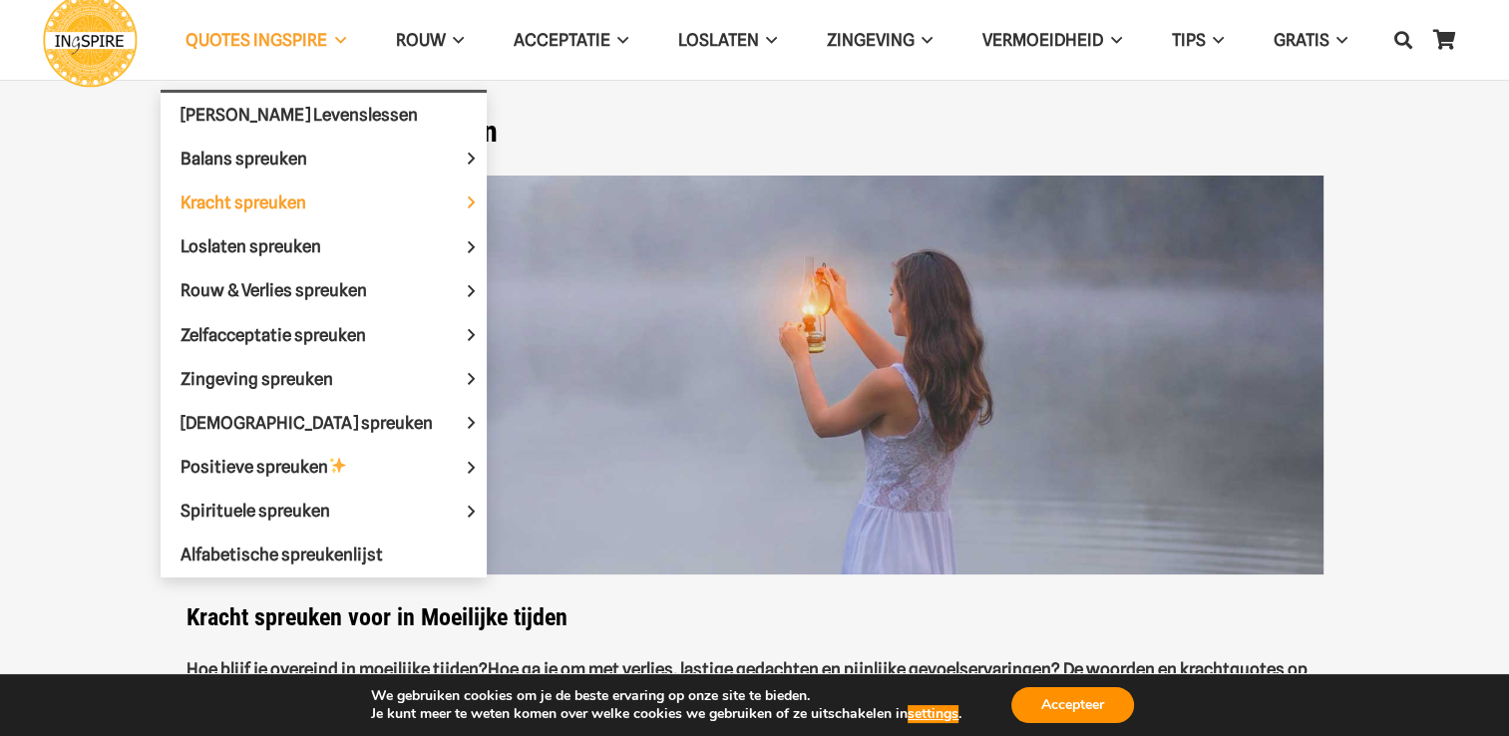
click at [335, 41] on span "QUOTES INGSPIRE Menu" at bounding box center [336, 40] width 18 height 50
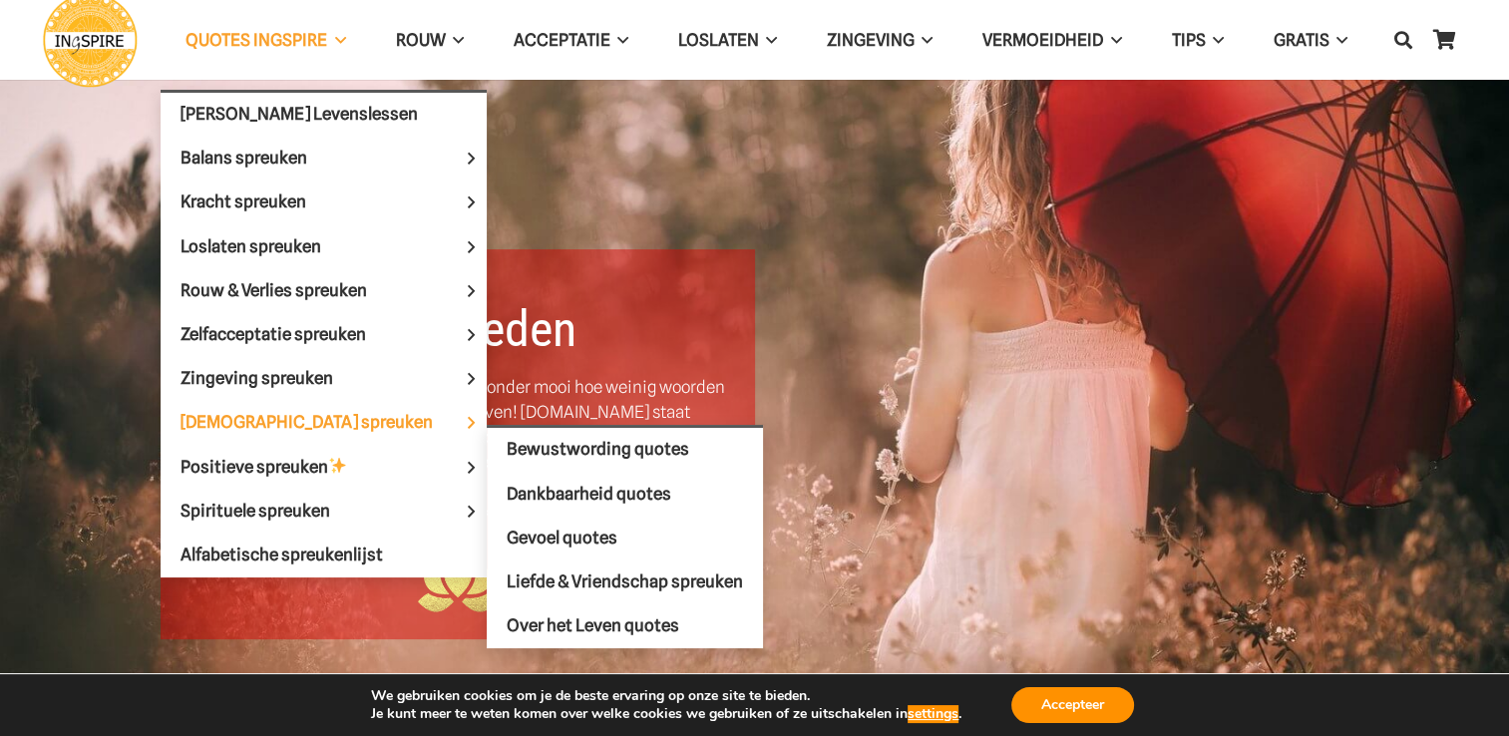
click at [267, 412] on span "[DEMOGRAPHIC_DATA] spreuken" at bounding box center [324, 422] width 286 height 20
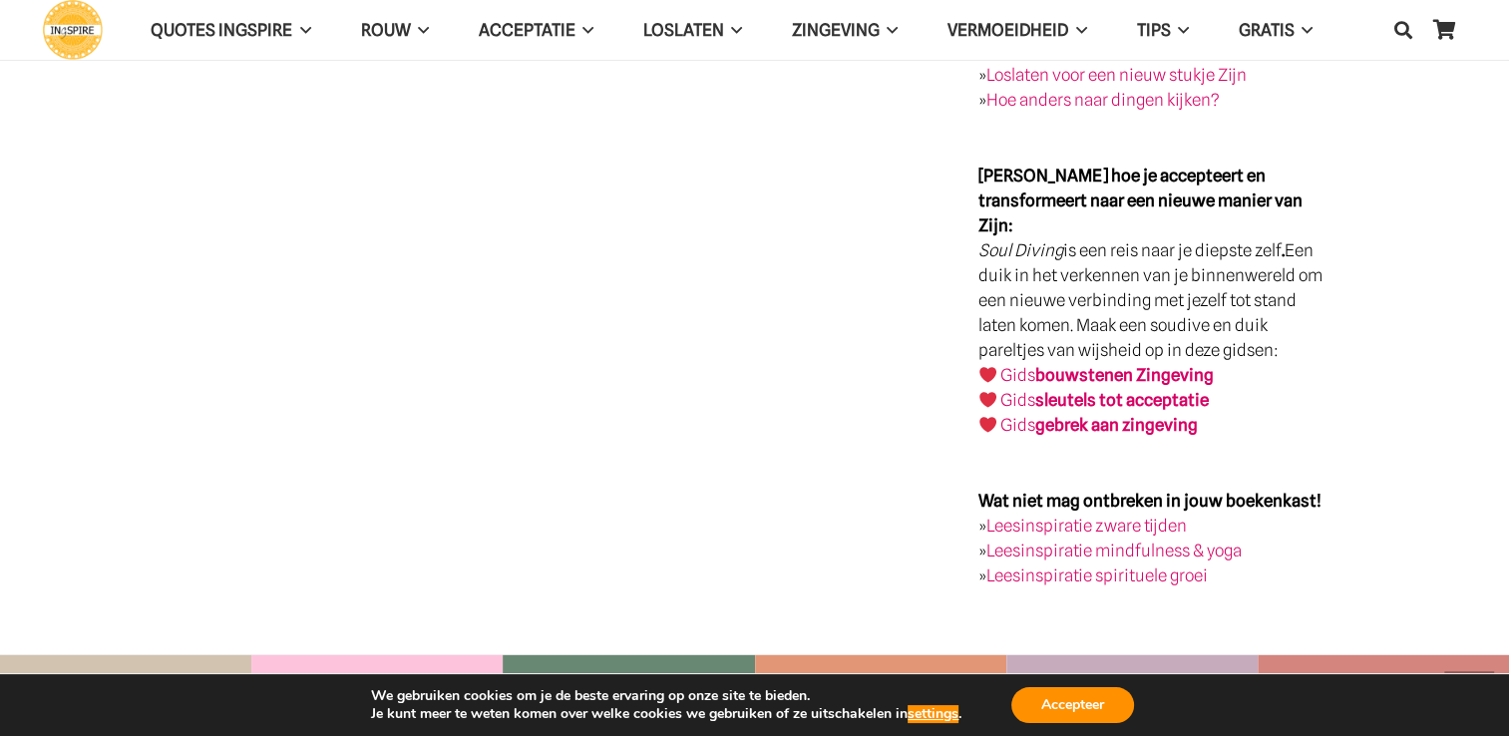
scroll to position [3436, 0]
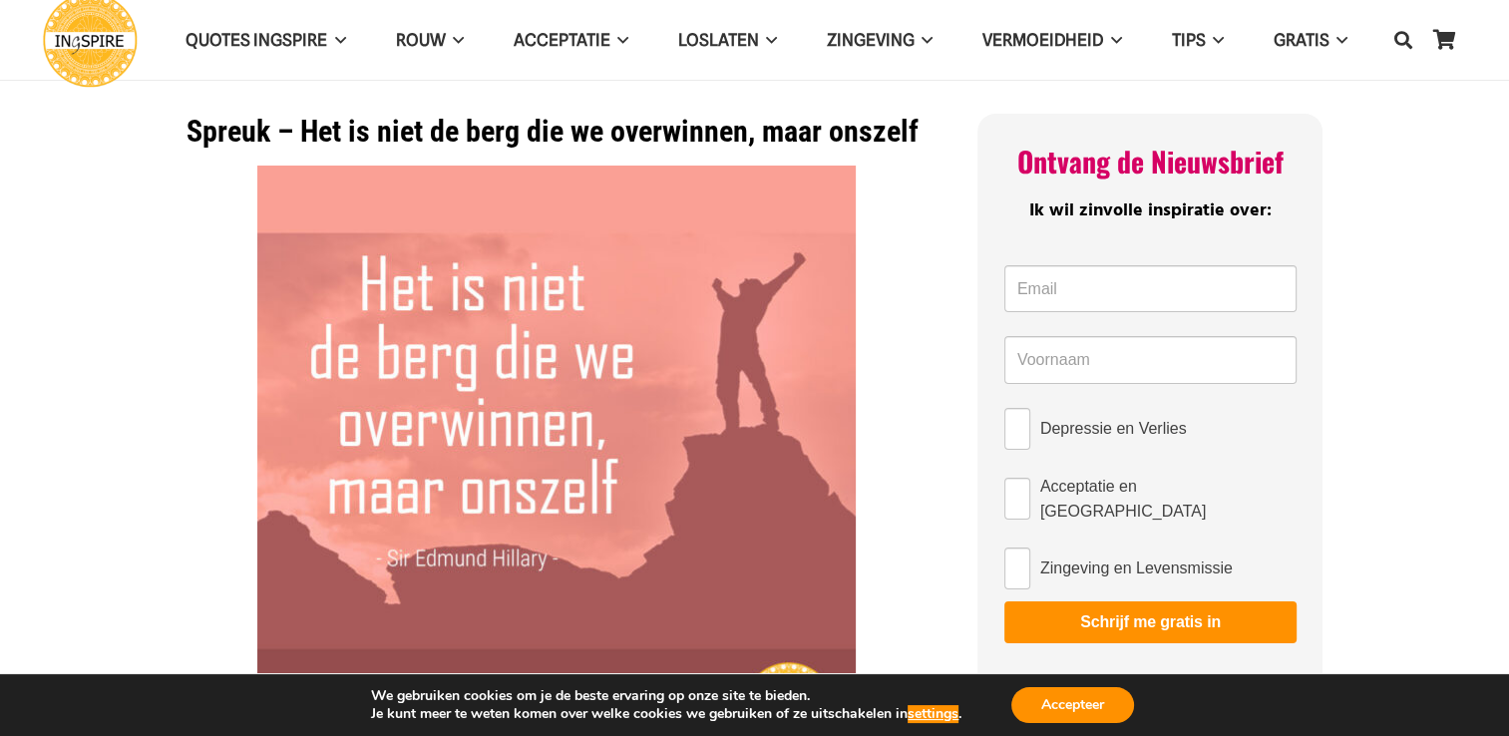
click at [654, 249] on img at bounding box center [556, 465] width 599 height 599
